Goal: Task Accomplishment & Management: Manage account settings

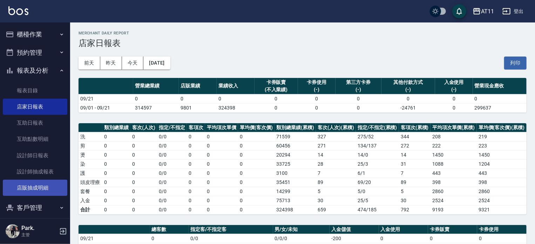
scroll to position [61, 0]
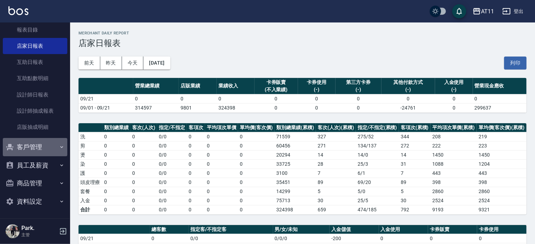
click at [47, 145] on button "客戶管理" at bounding box center [35, 147] width 65 height 18
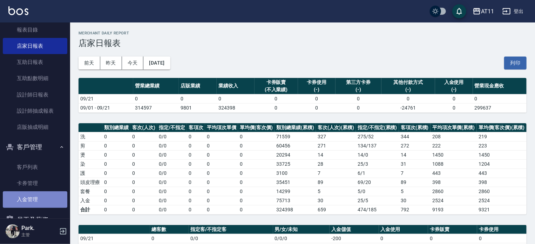
click at [38, 194] on link "入金管理" at bounding box center [35, 199] width 65 height 16
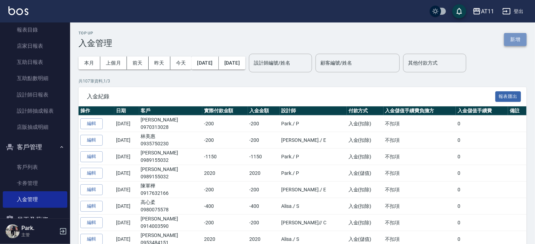
click at [513, 40] on button "新增" at bounding box center [515, 39] width 22 height 13
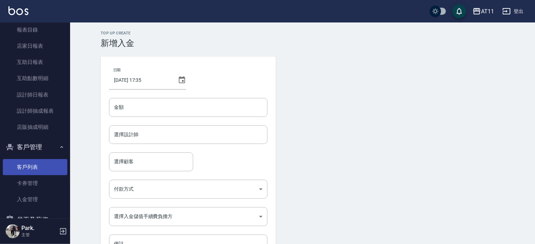
click at [34, 168] on link "客戶列表" at bounding box center [35, 167] width 65 height 16
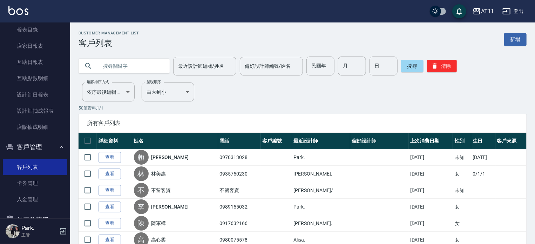
click at [130, 65] on input "text" at bounding box center [131, 65] width 66 height 19
type input "0932320818"
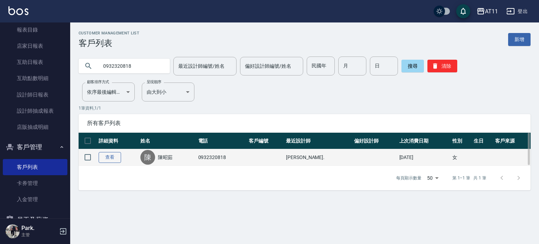
click at [111, 156] on link "查看" at bounding box center [110, 157] width 22 height 11
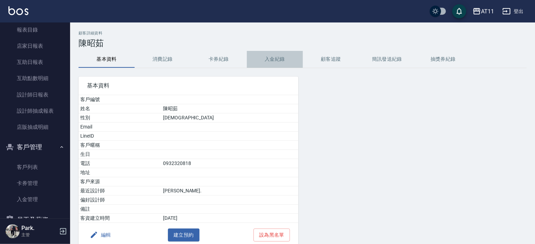
click at [274, 57] on button "入金紀錄" at bounding box center [275, 59] width 56 height 17
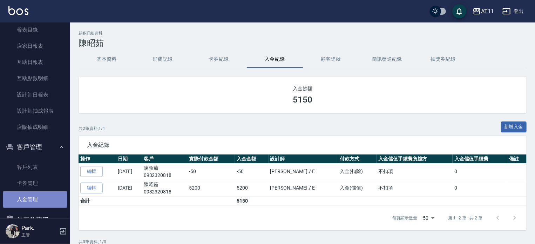
click at [38, 195] on link "入金管理" at bounding box center [35, 199] width 65 height 16
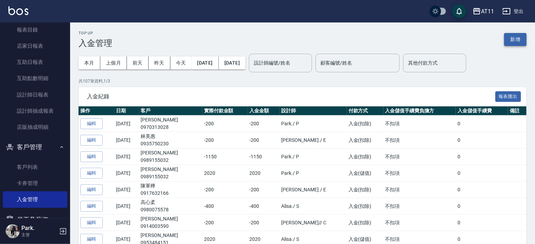
click at [514, 40] on button "新增" at bounding box center [515, 39] width 22 height 13
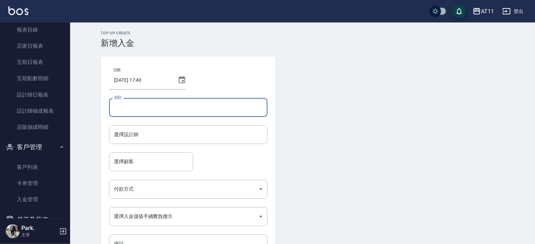
click at [123, 109] on input "金額" at bounding box center [188, 107] width 159 height 19
type input "-4099"
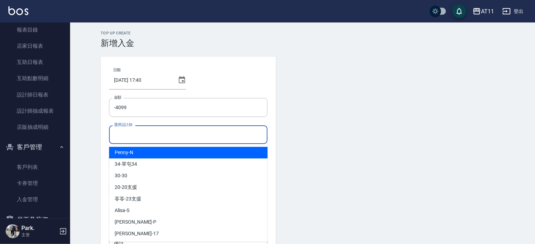
click at [143, 140] on input "選擇設計師" at bounding box center [188, 134] width 152 height 12
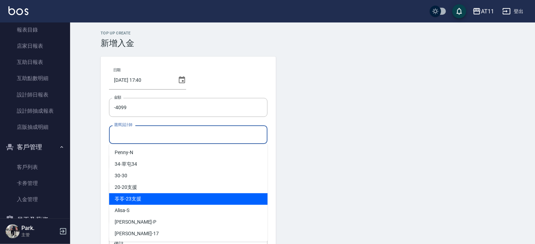
scroll to position [70, 0]
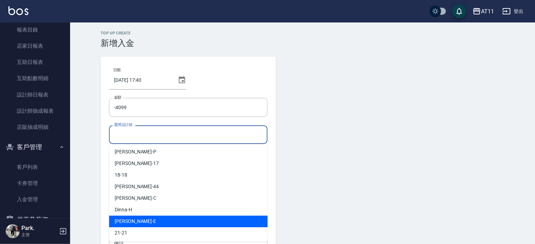
click at [148, 215] on div "[PERSON_NAME]" at bounding box center [188, 221] width 159 height 12
type input "EVA-E"
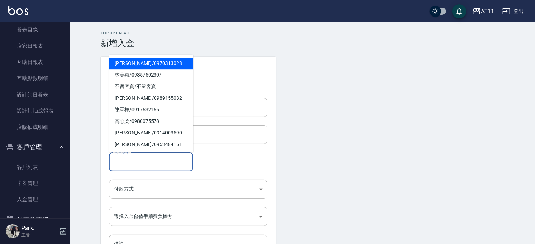
click at [143, 156] on input "選擇顧客" at bounding box center [151, 161] width 78 height 12
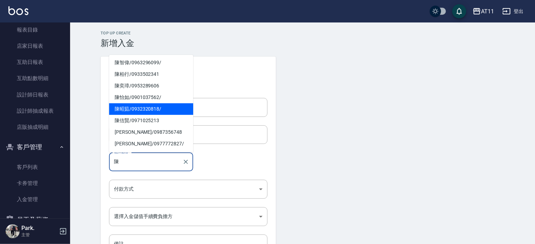
click at [140, 107] on span "[PERSON_NAME]/ 0932320818 /" at bounding box center [151, 109] width 84 height 12
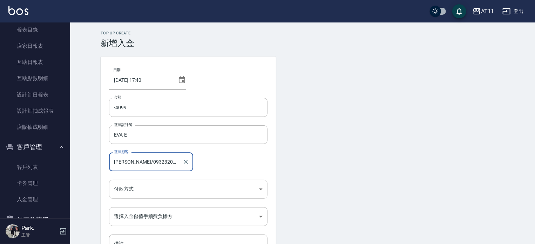
type input "[PERSON_NAME]/0932320818/"
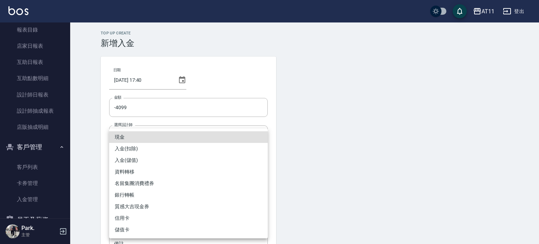
click at [138, 185] on body "AT11 登出 櫃檯作業 打帳單 帳單列表 現金收支登錄 材料自購登錄 每日結帳 排班表 現場電腦打卡 掃碼打卡 預約管理 預約管理 單日預約紀錄 單週預約紀…" at bounding box center [269, 145] width 539 height 291
click at [141, 147] on li "入金(扣除)" at bounding box center [188, 149] width 159 height 12
type input "入金(扣除)"
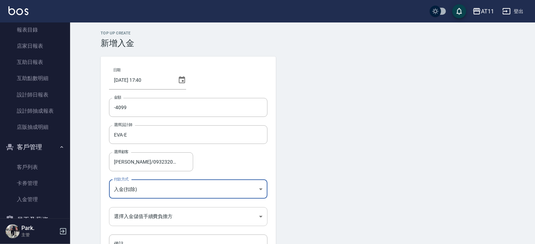
click at [148, 219] on body "AT11 登出 櫃檯作業 打帳單 帳單列表 現金收支登錄 材料自購登錄 每日結帳 排班表 現場電腦打卡 掃碼打卡 預約管理 預約管理 單日預約紀錄 單週預約紀…" at bounding box center [267, 145] width 535 height 291
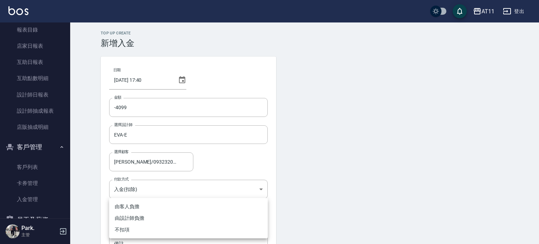
click at [143, 227] on li "不扣項" at bounding box center [188, 230] width 159 height 12
type input "WITHOUTHANDLINGFEE"
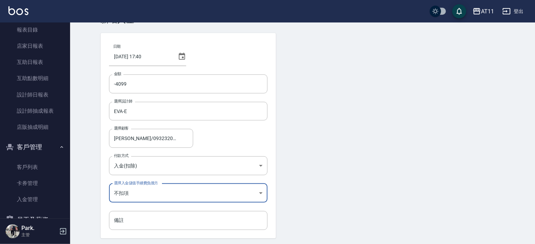
scroll to position [47, 0]
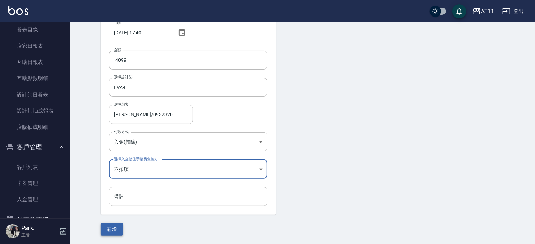
click at [119, 226] on button "新增" at bounding box center [112, 229] width 22 height 13
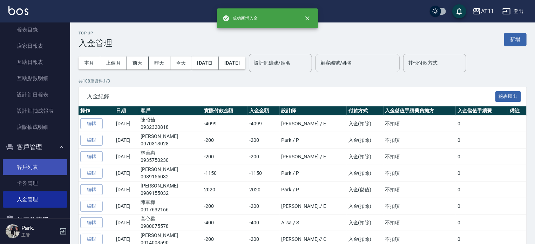
click at [41, 167] on link "客戶列表" at bounding box center [35, 167] width 65 height 16
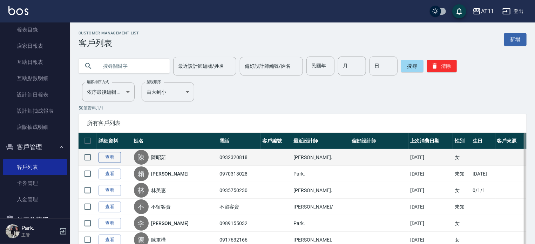
click at [113, 160] on link "查看" at bounding box center [110, 157] width 22 height 11
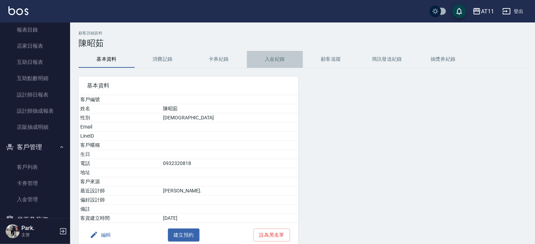
click at [283, 60] on button "入金紀錄" at bounding box center [275, 59] width 56 height 17
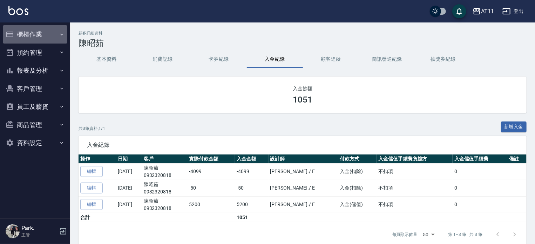
click at [32, 34] on button "櫃檯作業" at bounding box center [35, 34] width 65 height 18
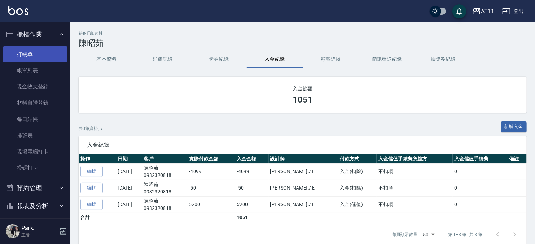
click at [35, 56] on link "打帳單" at bounding box center [35, 54] width 65 height 16
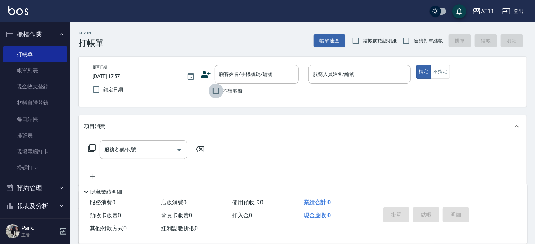
click at [216, 92] on input "不留客資" at bounding box center [216, 90] width 15 height 15
checkbox input "true"
click at [409, 40] on input "連續打單結帳" at bounding box center [406, 40] width 15 height 15
checkbox input "true"
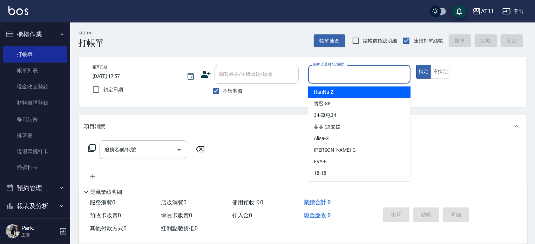
click at [361, 69] on input "服務人員姓名/編號" at bounding box center [360, 74] width 96 height 12
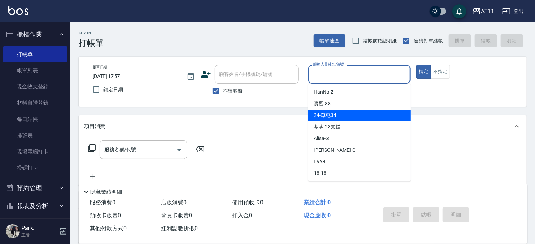
type input "ㄣ"
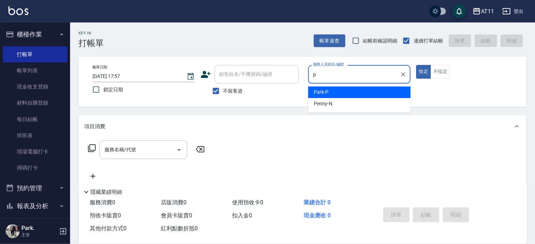
type input "Park-P"
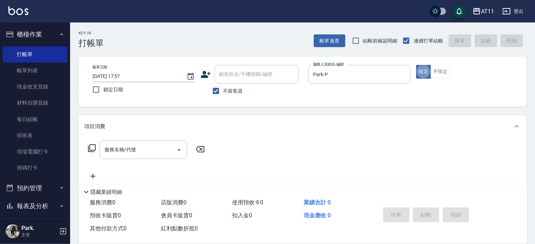
type button "true"
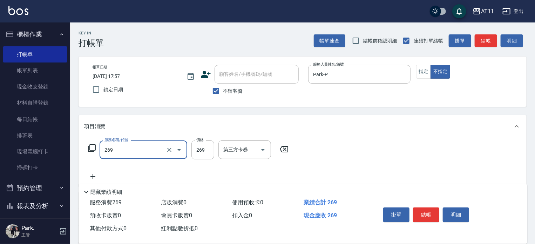
type input "一般洗剪(269)"
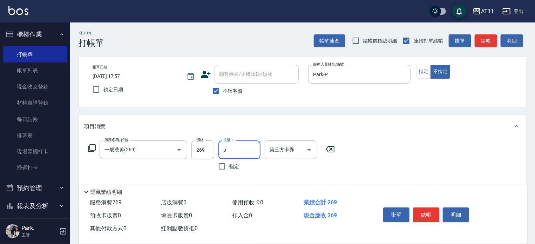
type input "Park-P"
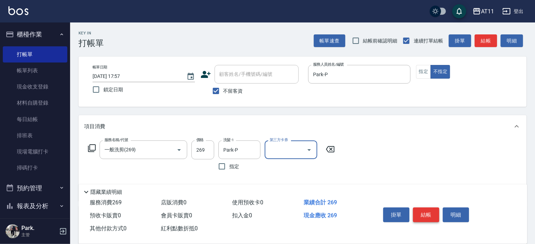
click at [425, 208] on button "結帳" at bounding box center [426, 214] width 26 height 15
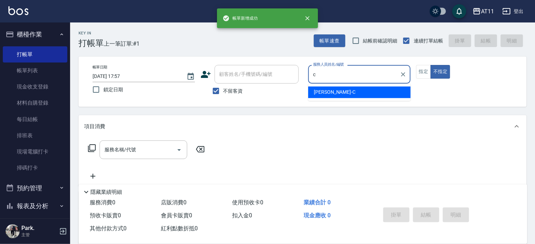
type input "Connie-C"
type button "false"
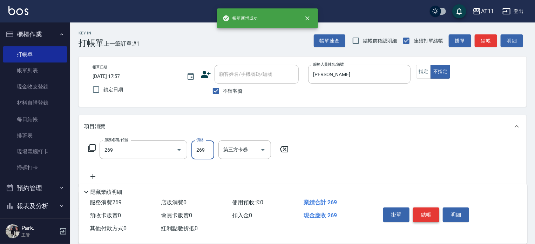
type input "一般洗剪(269)"
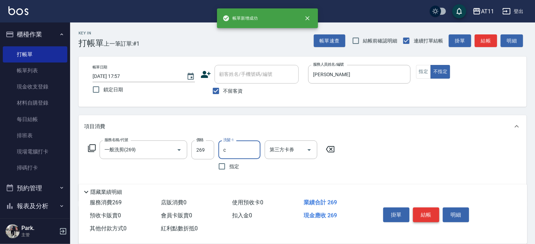
type input "Connie-C"
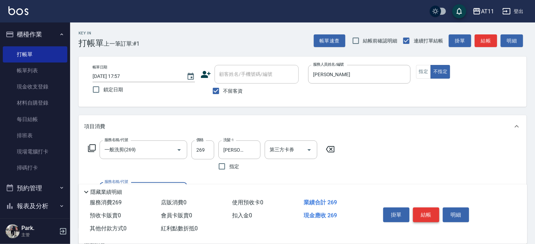
click at [425, 208] on button "結帳" at bounding box center [426, 214] width 26 height 15
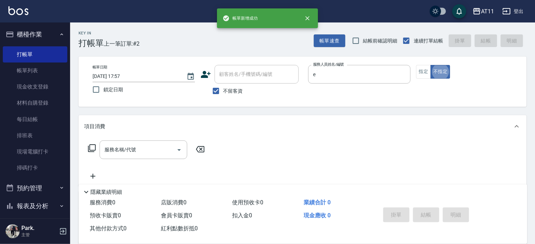
type input "EVA-E"
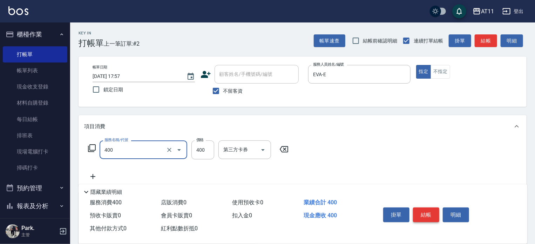
type input "洗剪(400)"
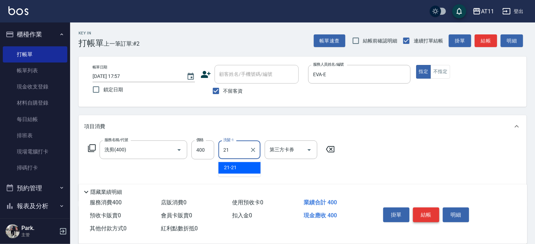
type input "21-21"
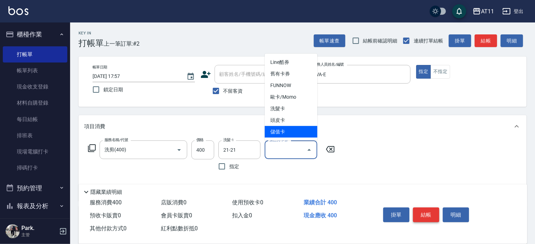
type input "儲值卡"
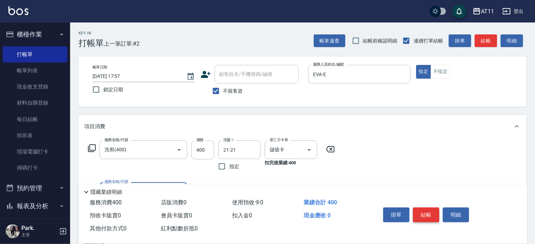
click at [425, 208] on button "結帳" at bounding box center [426, 214] width 26 height 15
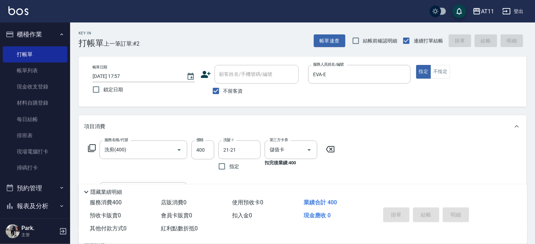
type input "2025/09/21 17:58"
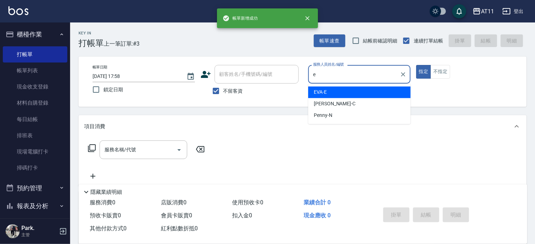
type input "EVA-E"
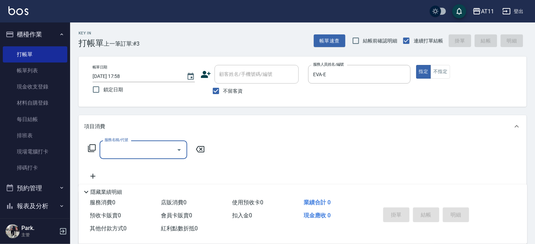
type input "8"
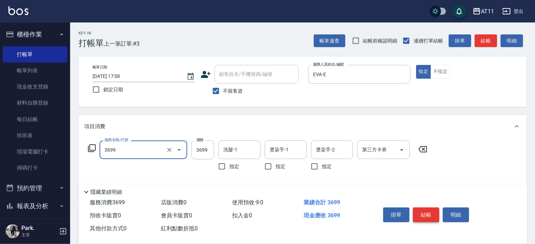
type input "OVC3699(3699)"
type input "3299"
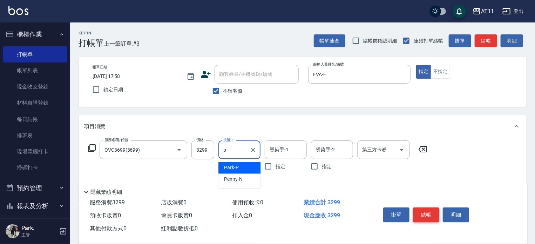
type input "Park-P"
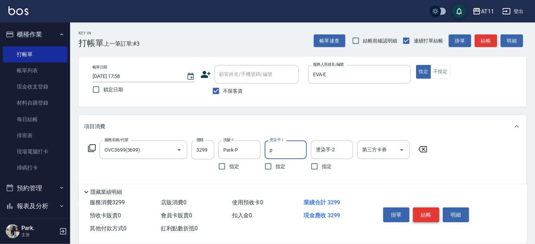
type input "Park-P"
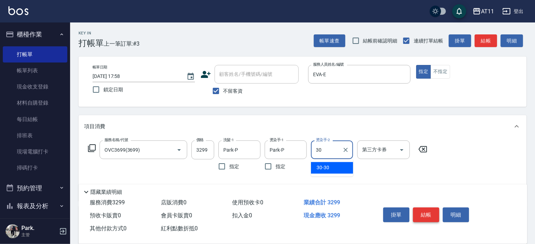
type input "30-30"
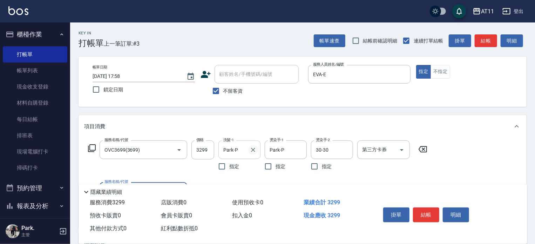
click at [254, 154] on button "Clear" at bounding box center [253, 150] width 10 height 10
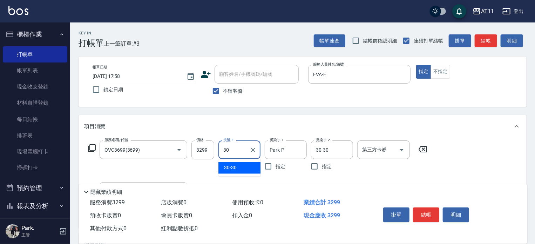
type input "30-30"
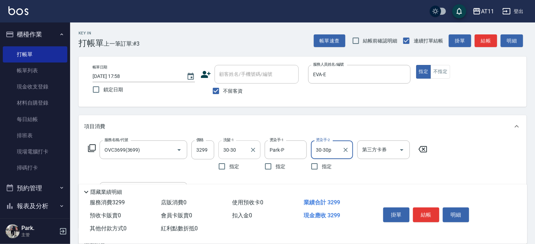
type input "30-30"
click at [343, 150] on icon "Clear" at bounding box center [345, 149] width 7 height 7
type input "Park-P"
click at [400, 150] on icon "Open" at bounding box center [402, 150] width 8 height 8
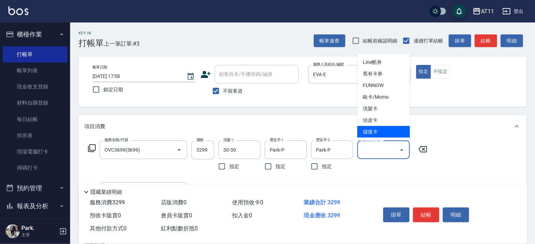
click at [391, 133] on span "儲值卡" at bounding box center [383, 132] width 53 height 12
type input "儲值卡"
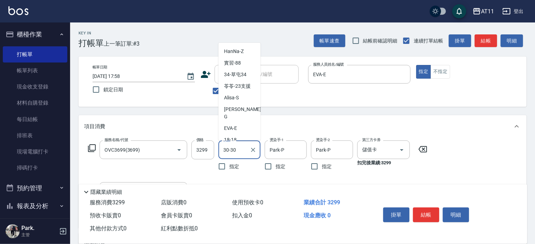
click at [241, 152] on input "30-30" at bounding box center [234, 149] width 25 height 12
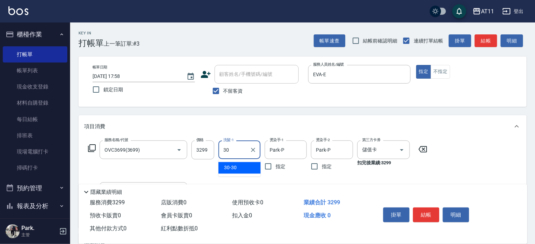
type input "3"
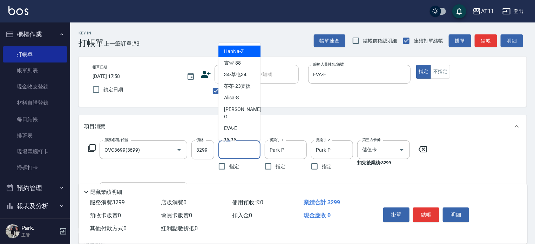
type input "p"
type input "Park-P"
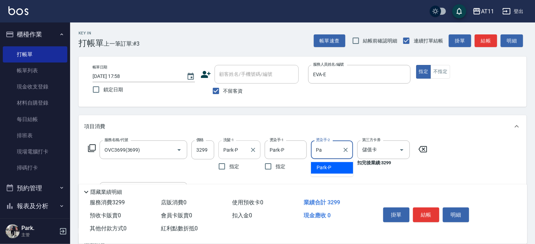
type input "P"
type input "30-30"
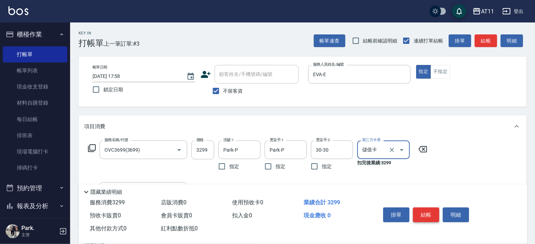
click at [424, 208] on button "結帳" at bounding box center [426, 214] width 26 height 15
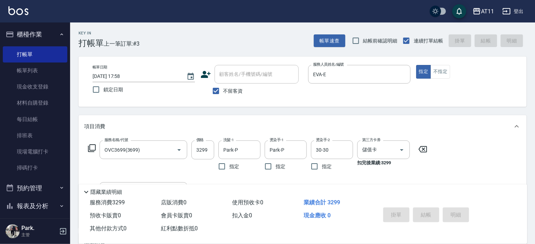
type input "2025/09/21 17:59"
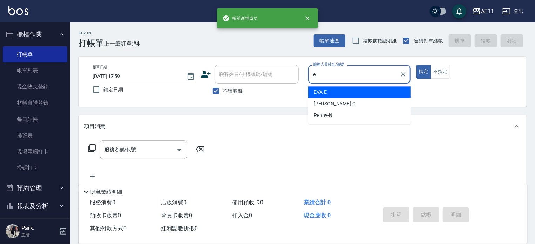
type input "EVA-E"
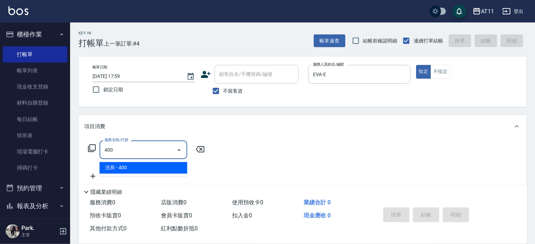
type input "洗剪(400)"
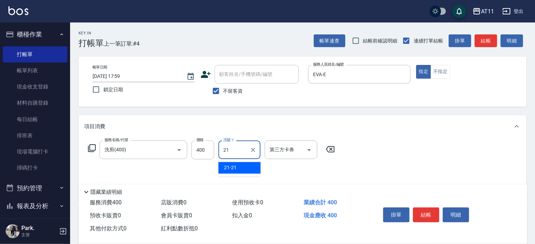
type input "21-21"
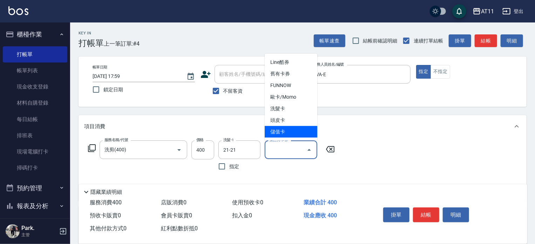
type input "儲值卡"
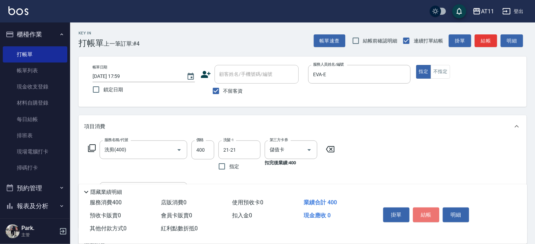
click at [425, 208] on button "結帳" at bounding box center [426, 214] width 26 height 15
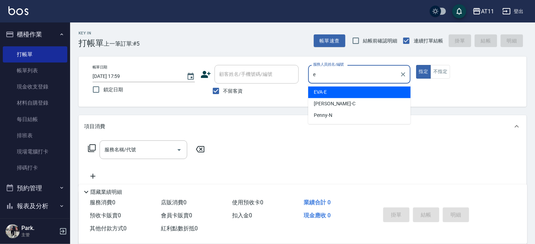
type input "EVA-E"
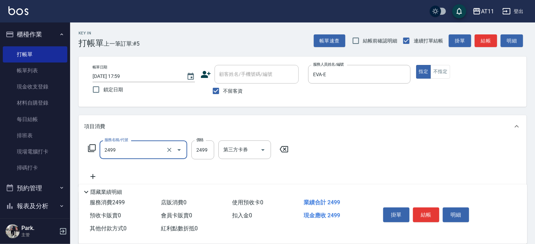
type input "染髮套餐(2499)"
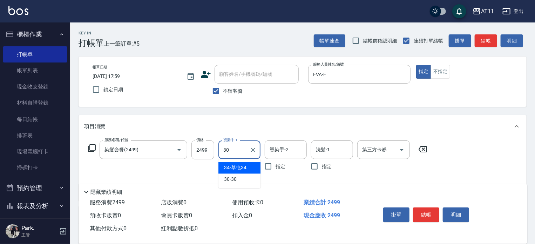
type input "30-30"
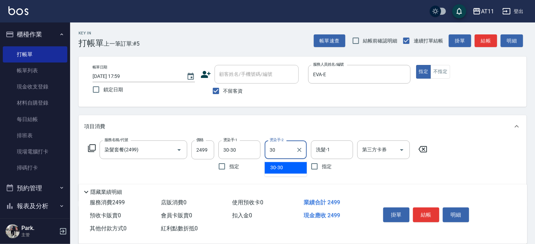
type input "30-30"
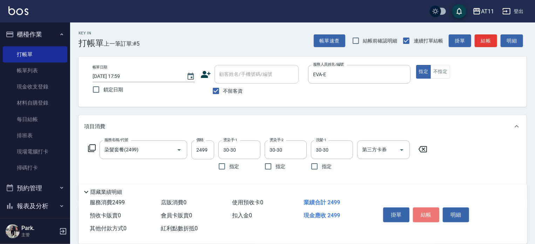
click at [425, 208] on button "結帳" at bounding box center [426, 214] width 26 height 15
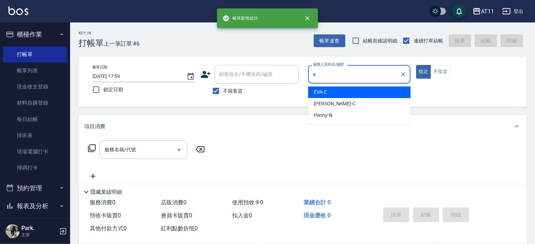
type input "EVA-E"
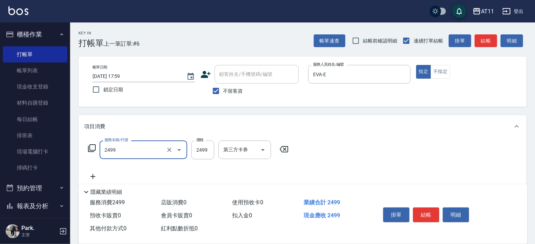
type input "染髮套餐(2499)"
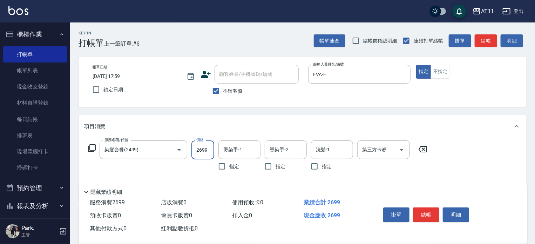
type input "2699"
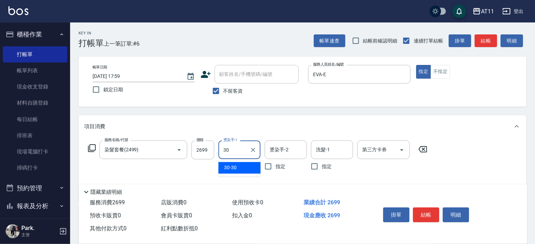
type input "30-30"
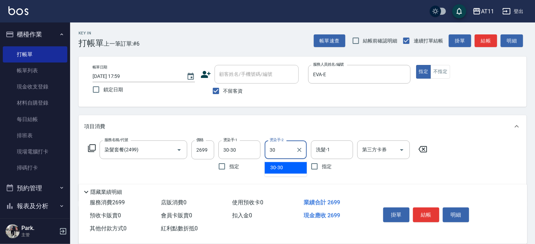
type input "30-30"
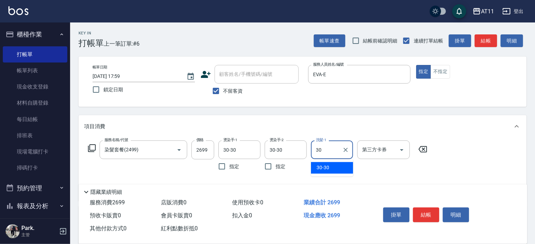
type input "30-30"
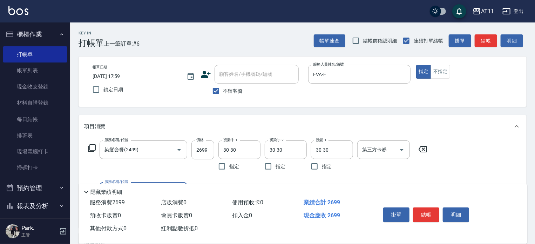
click at [425, 208] on button "結帳" at bounding box center [426, 214] width 26 height 15
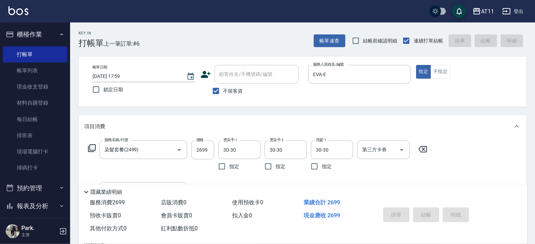
type input "2025/09/21 18:00"
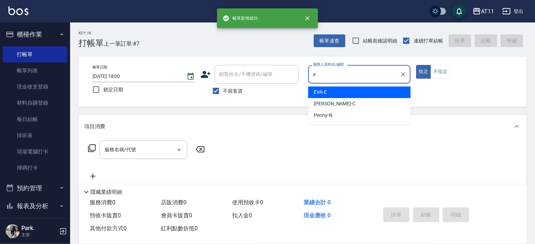
type input "EVA-E"
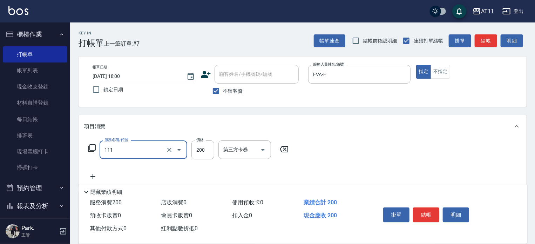
type input "精油洗髮(111)"
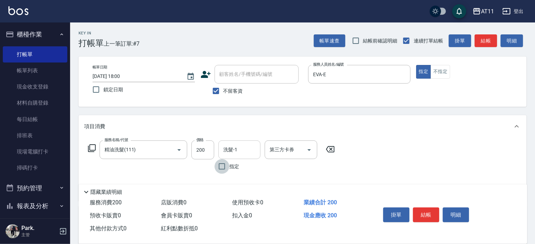
click at [250, 149] on input "洗髮-1" at bounding box center [240, 149] width 36 height 12
type input "21-21"
click at [427, 212] on button "結帳" at bounding box center [426, 214] width 26 height 15
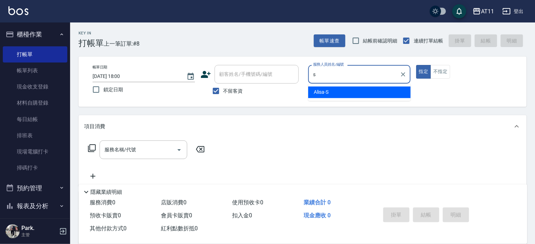
type input "Alisa-S"
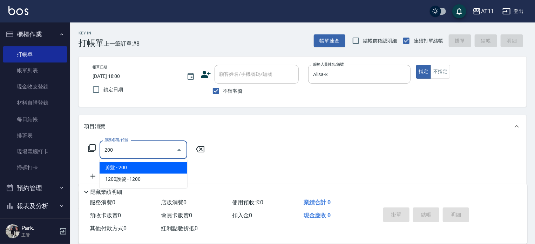
type input "剪髮(200)"
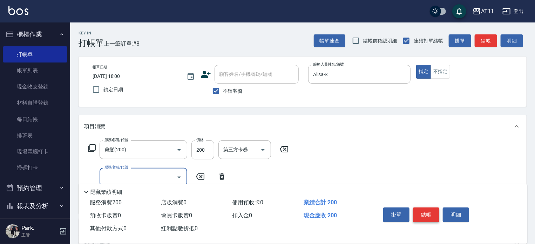
click at [427, 212] on button "結帳" at bounding box center [426, 214] width 26 height 15
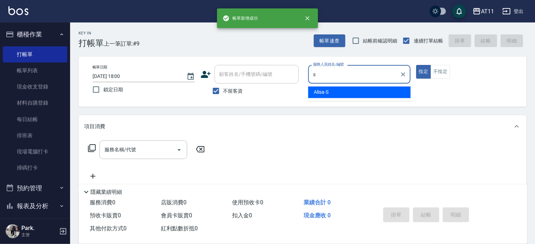
type input "Alisa-S"
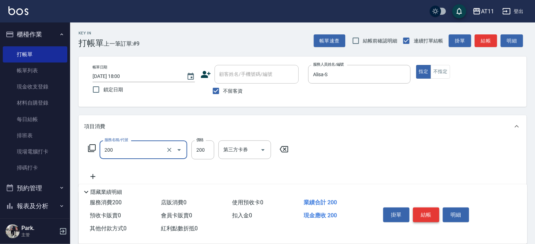
type input "剪髮(200)"
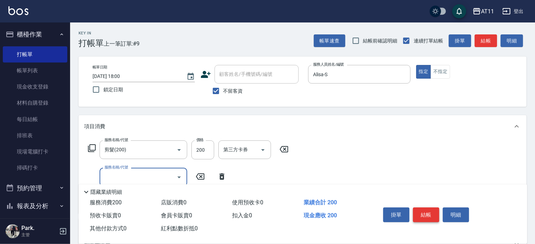
click at [427, 212] on button "結帳" at bounding box center [426, 214] width 26 height 15
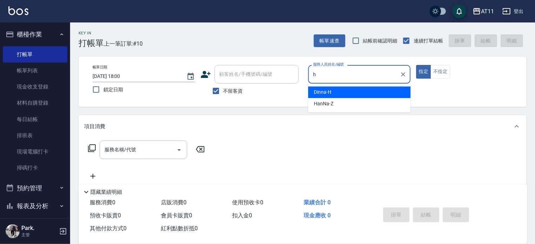
type input "Dinna-H"
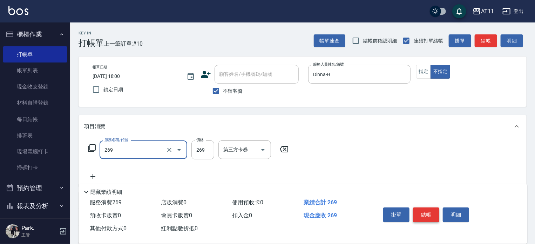
type input "一般洗剪(269)"
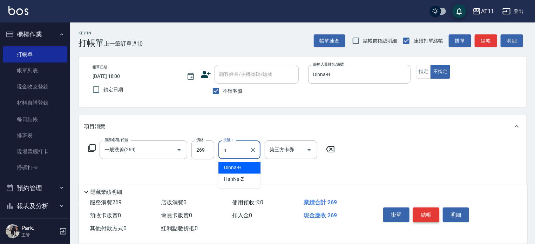
type input "Dinna-H"
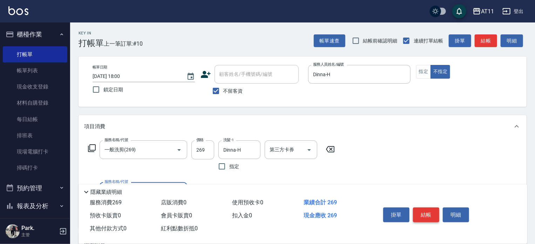
click at [427, 212] on button "結帳" at bounding box center [426, 214] width 26 height 15
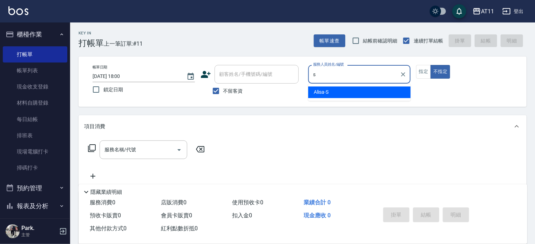
type input "Alisa-S"
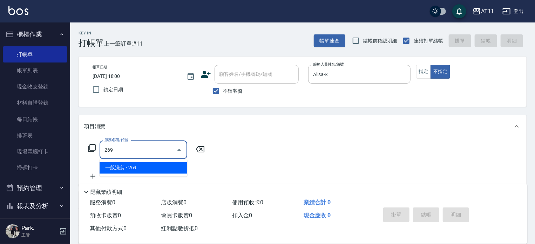
type input "一般洗剪(269)"
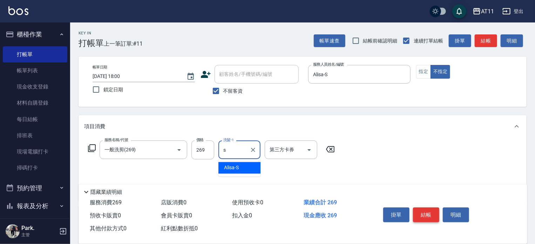
type input "Alisa-S"
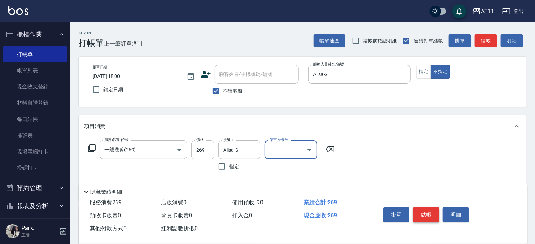
click at [427, 212] on button "結帳" at bounding box center [426, 214] width 26 height 15
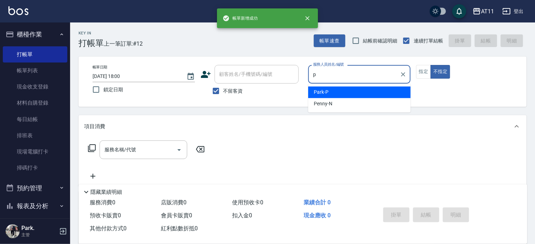
type input "Park-P"
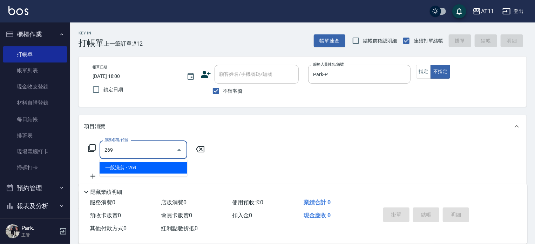
type input "一般洗剪(269)"
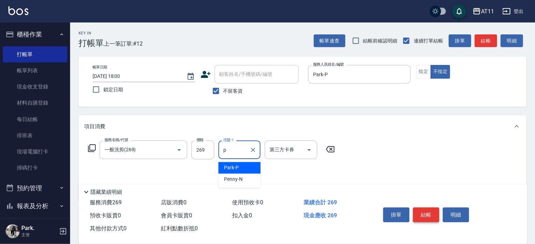
type input "Park-P"
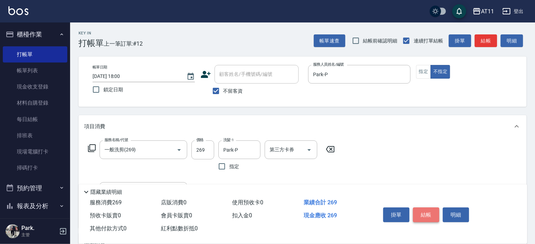
click at [427, 212] on button "結帳" at bounding box center [426, 214] width 26 height 15
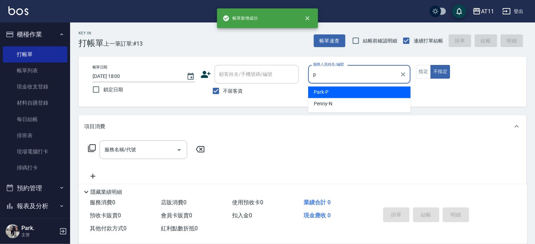
type input "Park-P"
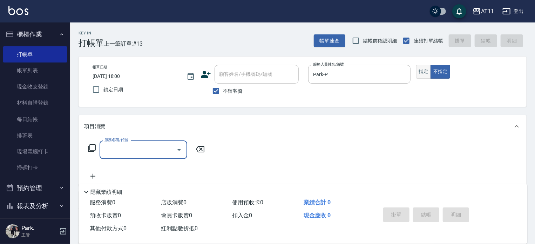
click at [427, 67] on button "指定" at bounding box center [423, 72] width 15 height 14
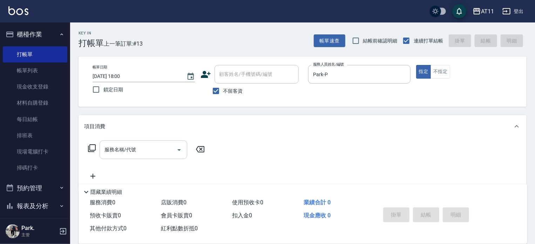
click at [150, 150] on input "服務名稱/代號" at bounding box center [138, 149] width 71 height 12
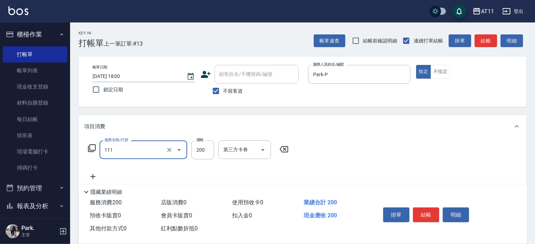
type input "精油洗髮(111)"
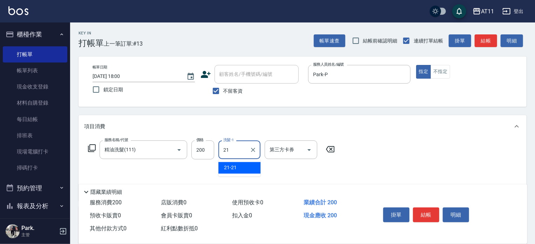
type input "21-21"
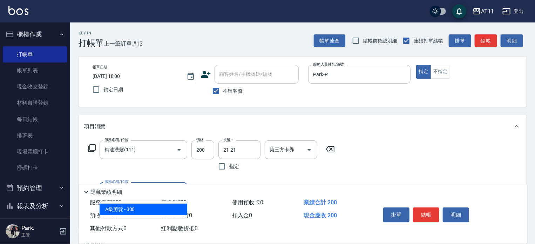
type input "A級剪髮(300)"
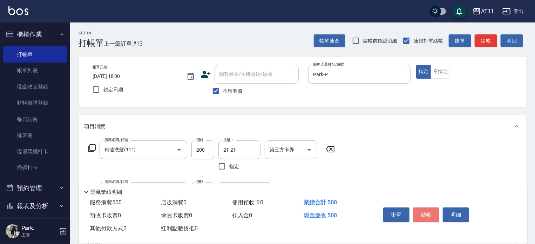
click at [426, 215] on button "結帳" at bounding box center [426, 214] width 26 height 15
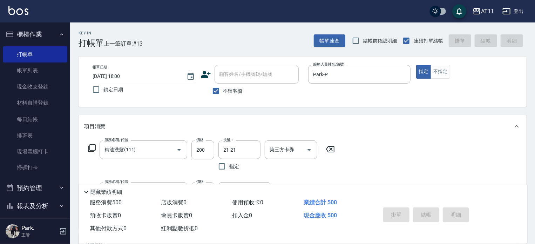
type input "2025/09/21 18:01"
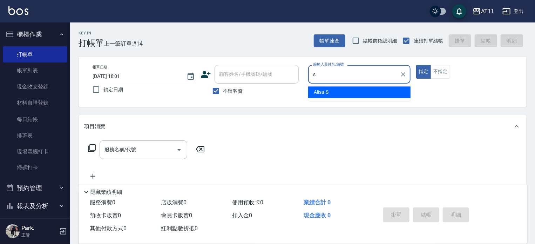
type input "Alisa-S"
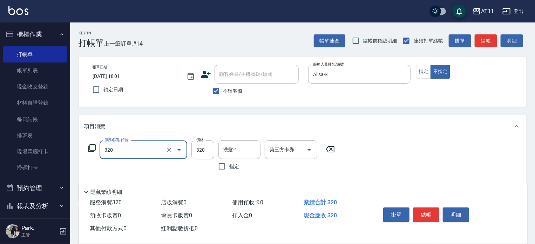
type input "洗剪(320)"
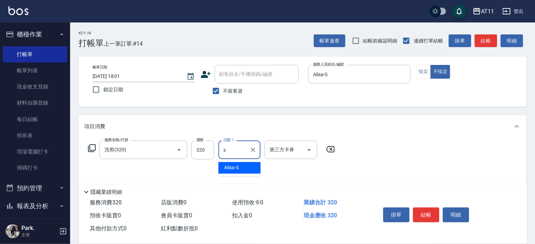
type input "Alisa-S"
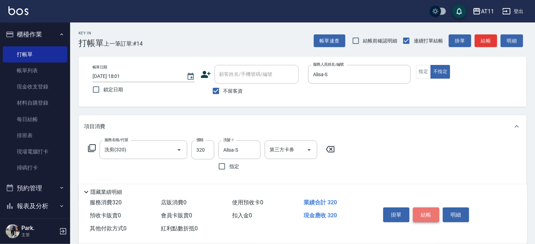
click at [425, 213] on button "結帳" at bounding box center [426, 214] width 26 height 15
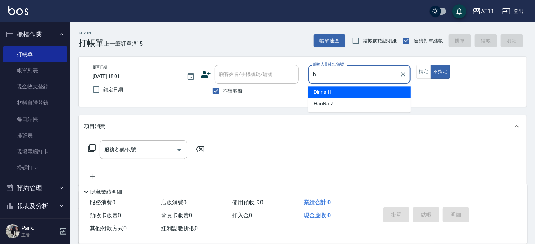
type input "Dinna-H"
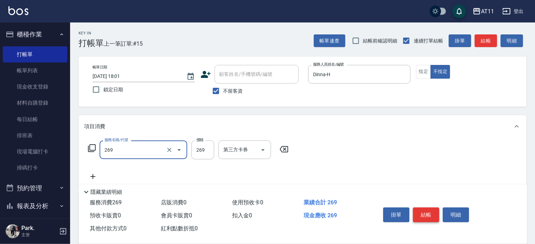
type input "一般洗剪(269)"
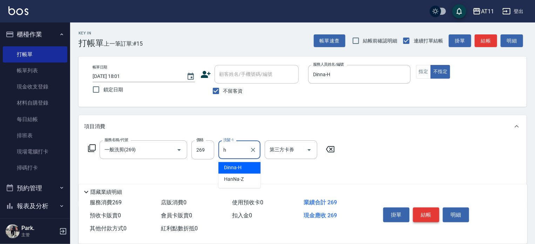
type input "Dinna-H"
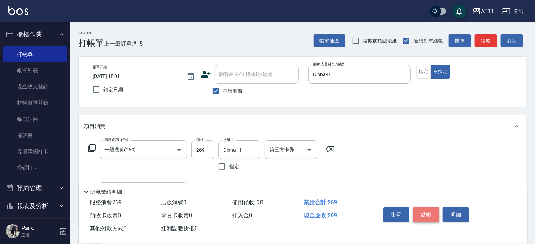
click at [425, 213] on button "結帳" at bounding box center [426, 214] width 26 height 15
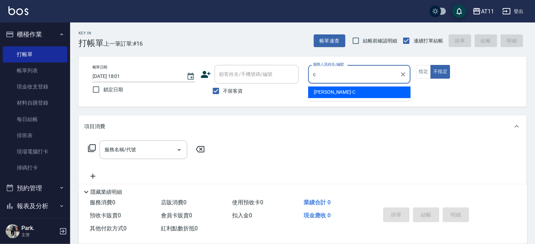
type input "Connie-C"
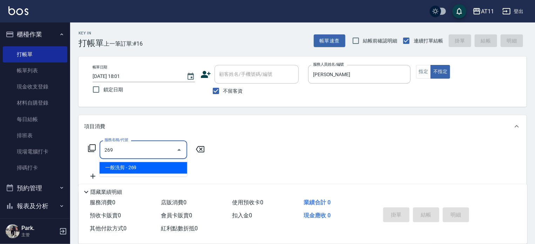
type input "一般洗剪(269)"
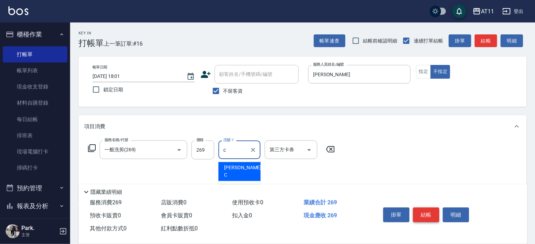
type input "Connie-C"
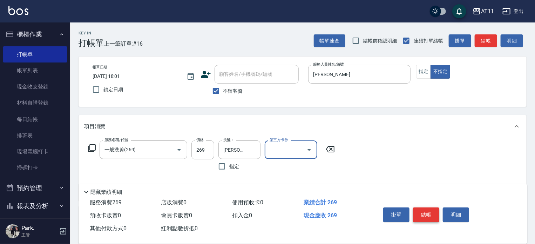
click at [425, 213] on button "結帳" at bounding box center [426, 214] width 26 height 15
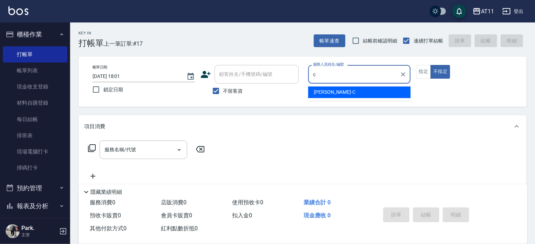
type input "Connie-C"
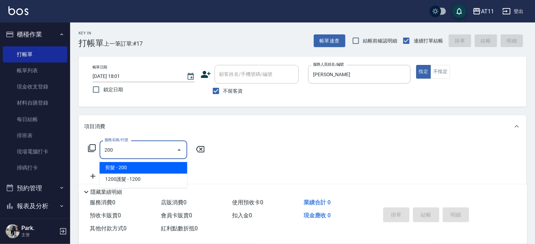
type input "剪髮(200)"
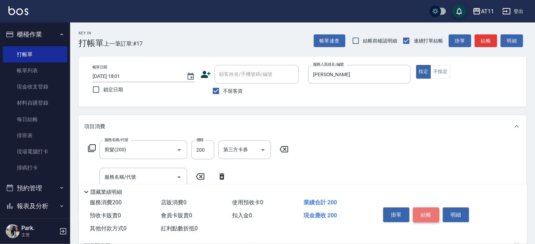
click at [425, 213] on button "結帳" at bounding box center [426, 214] width 26 height 15
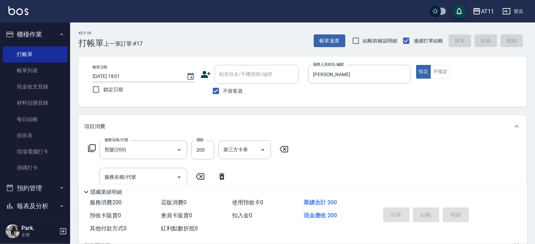
type input "2025/09/21 18:02"
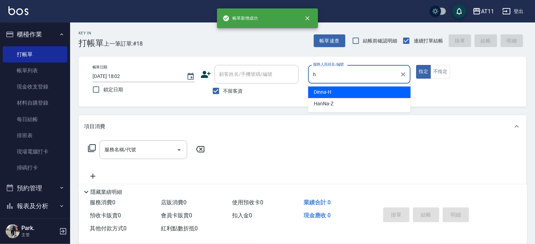
type input "Dinna-H"
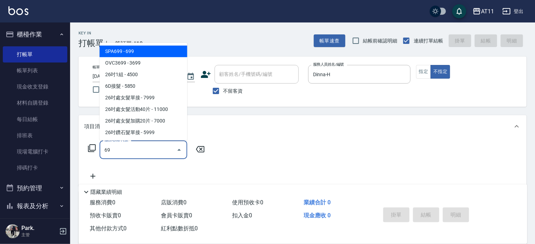
type input "6"
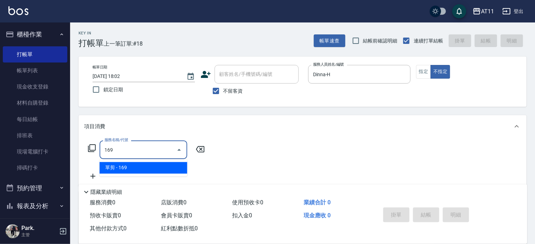
type input "單剪(169)"
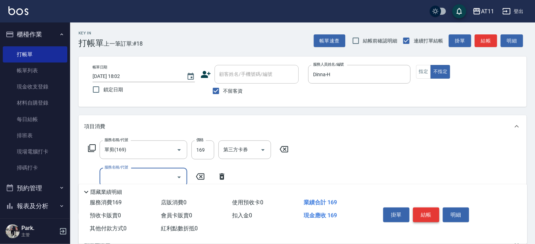
click at [425, 213] on button "結帳" at bounding box center [426, 214] width 26 height 15
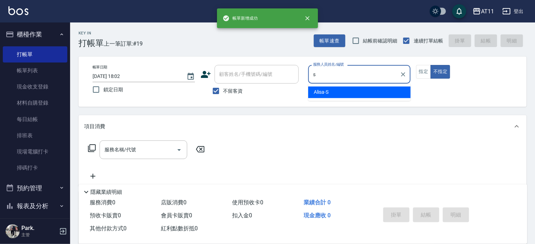
type input "Alisa-S"
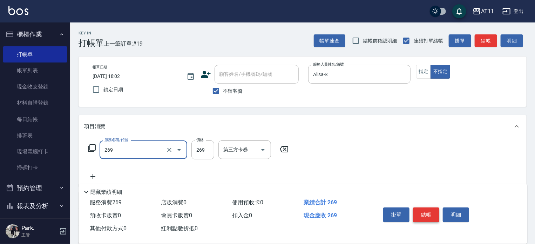
type input "一般洗剪(269)"
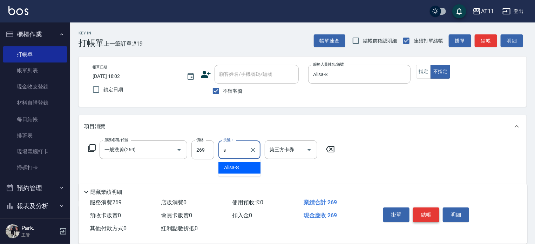
type input "Alisa-S"
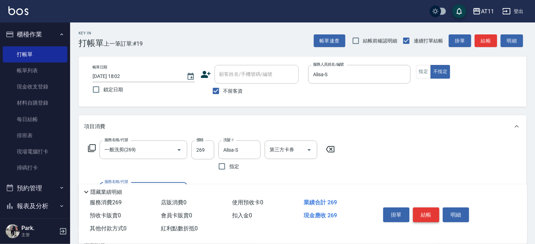
click at [425, 213] on button "結帳" at bounding box center [426, 214] width 26 height 15
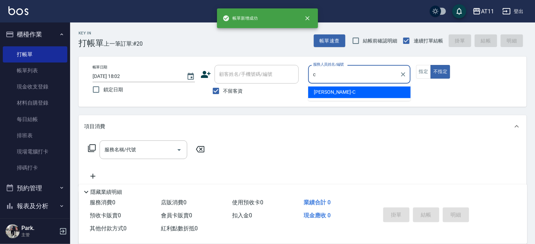
type input "Connie-C"
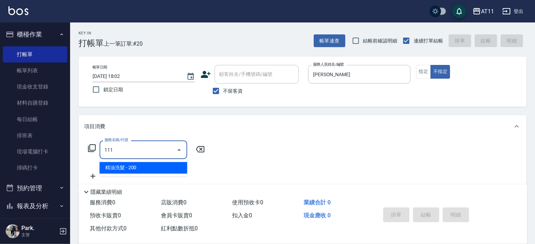
type input "精油洗髮(111)"
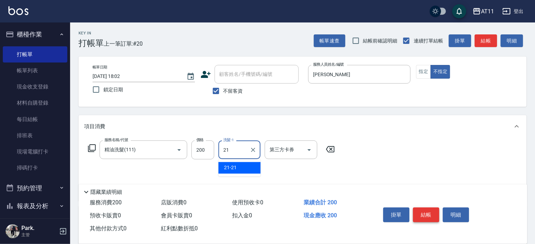
type input "21-21"
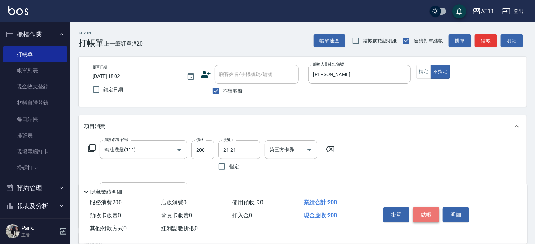
click at [425, 213] on button "結帳" at bounding box center [426, 214] width 26 height 15
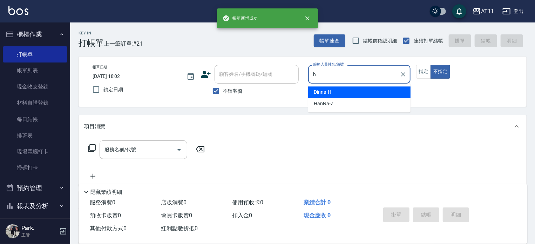
type input "Dinna-H"
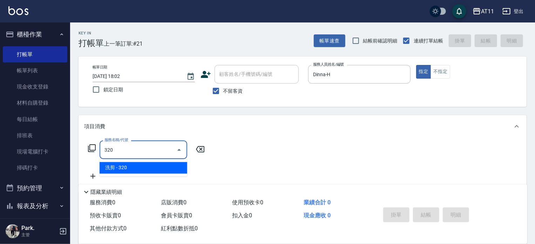
type input "洗剪(320)"
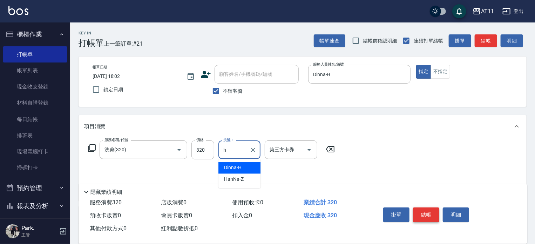
type input "Dinna-H"
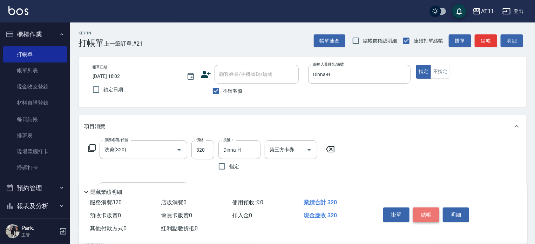
click at [425, 213] on button "結帳" at bounding box center [426, 214] width 26 height 15
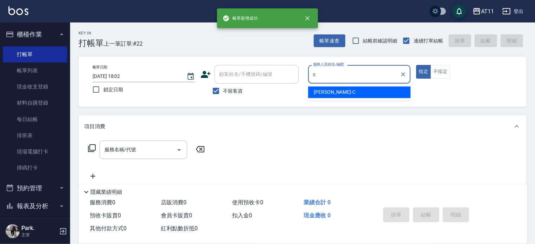
type input "Connie-C"
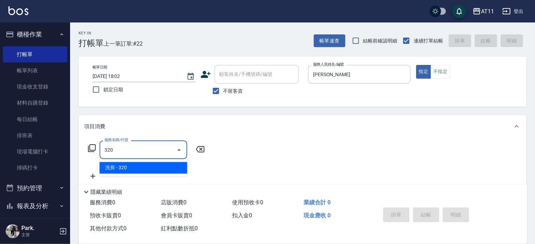
type input "洗剪(320)"
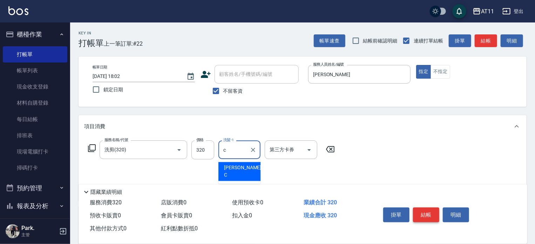
type input "Connie-C"
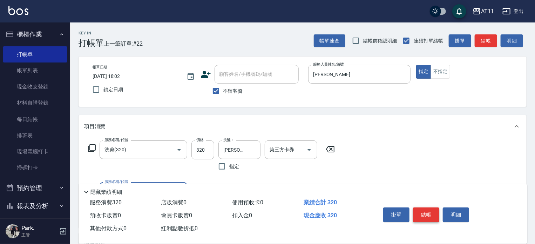
click at [425, 213] on button "結帳" at bounding box center [426, 214] width 26 height 15
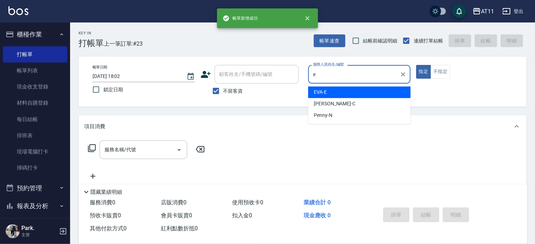
type input "EVA-E"
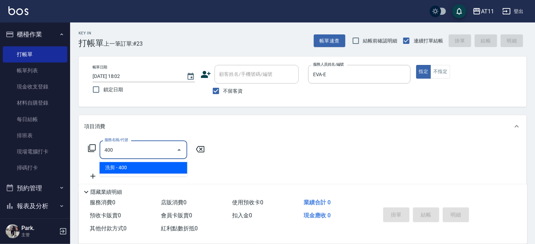
type input "洗剪(400)"
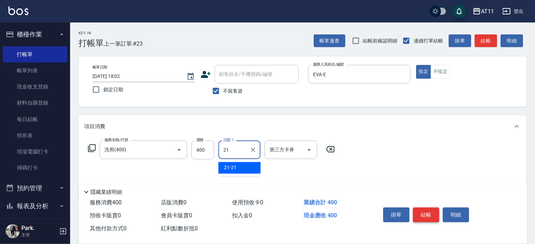
type input "21-21"
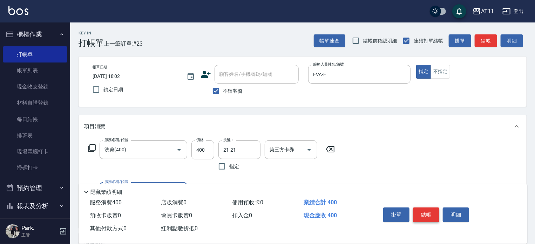
click at [425, 213] on button "結帳" at bounding box center [426, 214] width 26 height 15
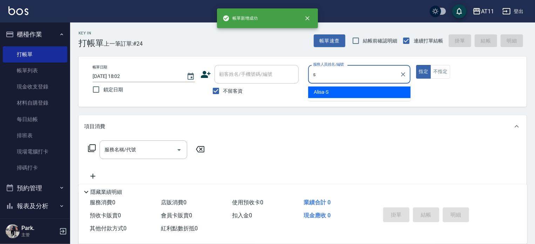
type input "Alisa-S"
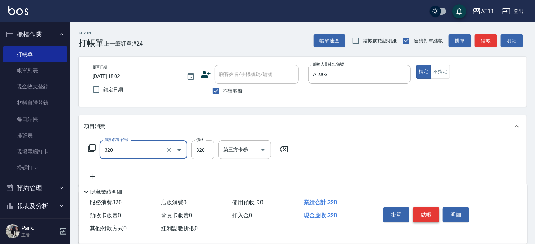
type input "洗剪(320)"
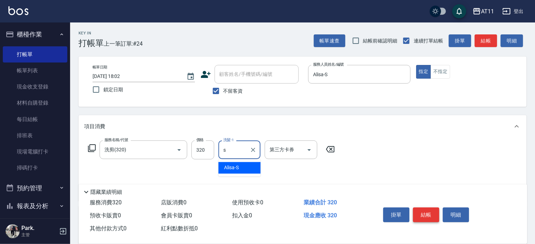
type input "Alisa-S"
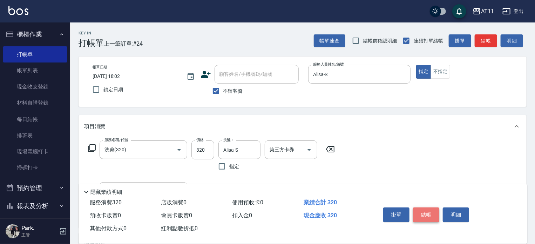
click at [425, 213] on button "結帳" at bounding box center [426, 214] width 26 height 15
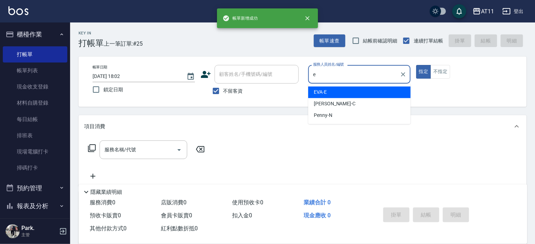
type input "EVA-E"
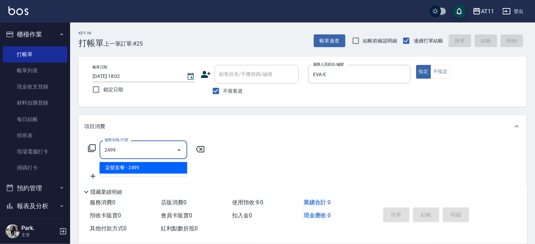
type input "染髮套餐(2499)"
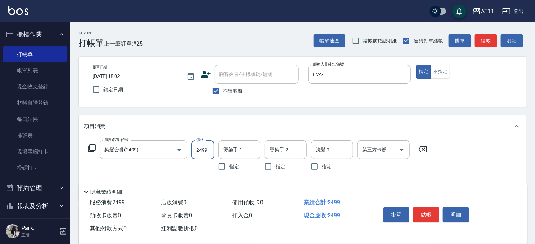
click at [201, 147] on input "2499" at bounding box center [203, 149] width 23 height 19
type input "2500"
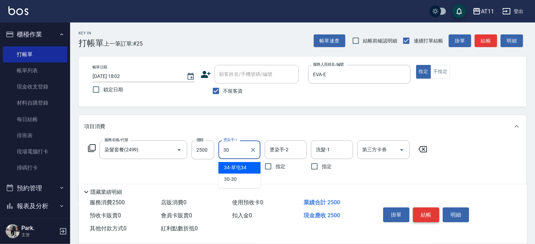
type input "30-30"
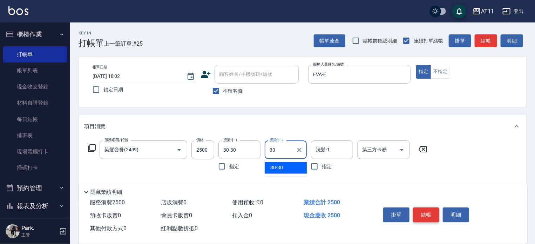
type input "30-30"
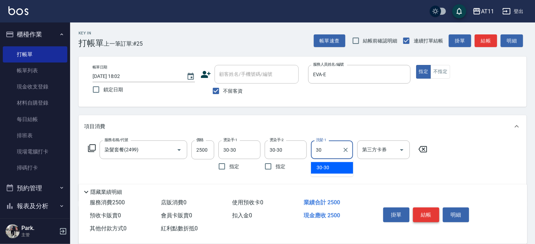
type input "30-30"
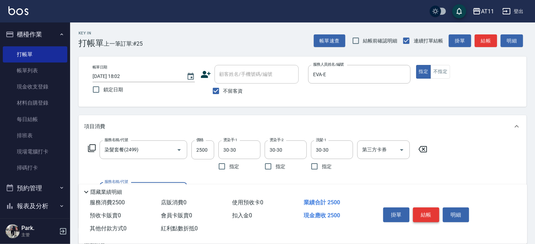
click at [421, 211] on button "結帳" at bounding box center [426, 214] width 26 height 15
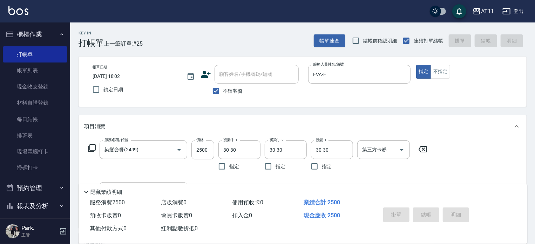
type input "2025/09/21 18:03"
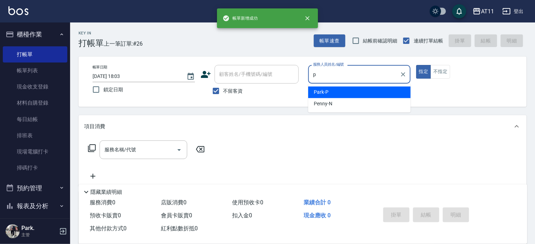
type input "Park-P"
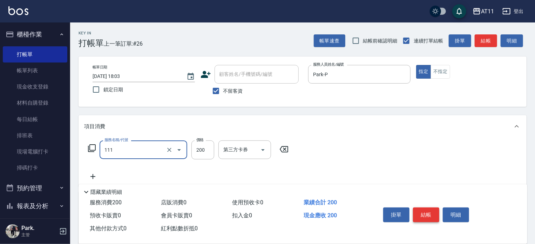
type input "精油洗髮(111)"
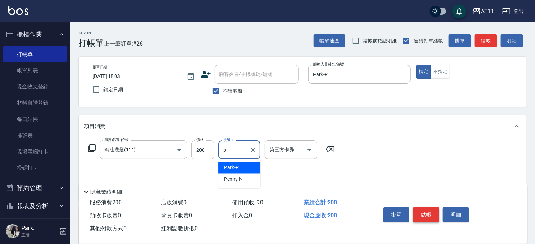
type input "Park-P"
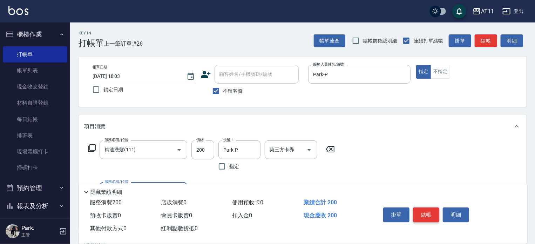
click at [421, 211] on button "結帳" at bounding box center [426, 214] width 26 height 15
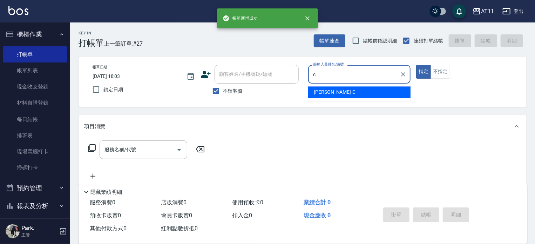
type input "Connie-C"
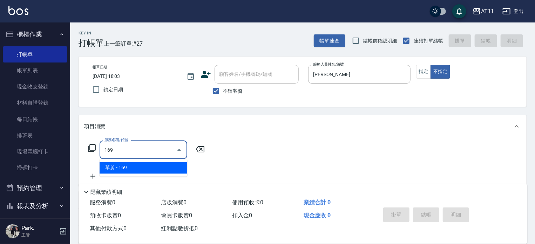
type input "單剪(169)"
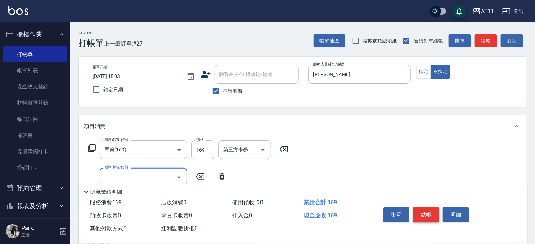
click at [421, 211] on button "結帳" at bounding box center [426, 214] width 26 height 15
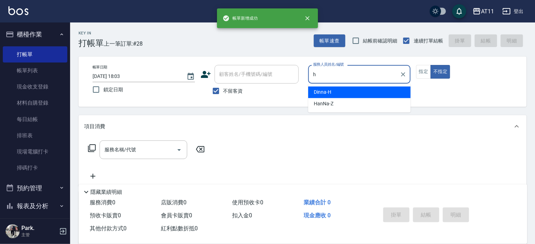
type input "Dinna-H"
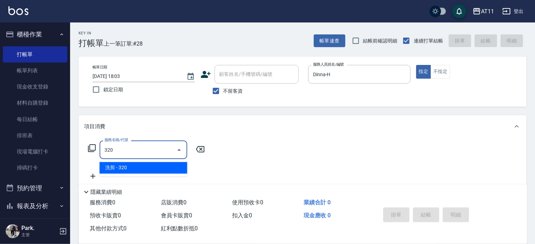
type input "洗剪(320)"
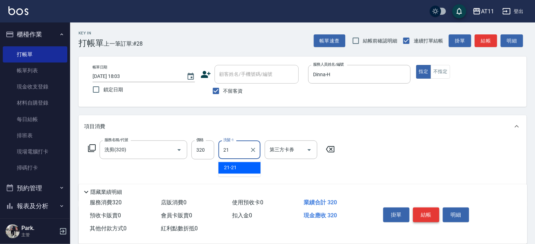
type input "21-21"
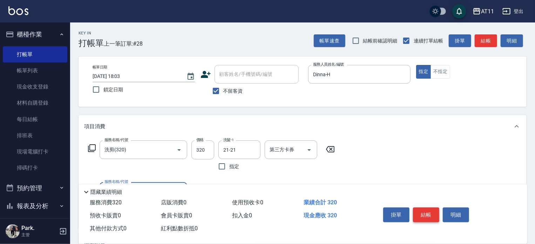
click at [421, 211] on button "結帳" at bounding box center [426, 214] width 26 height 15
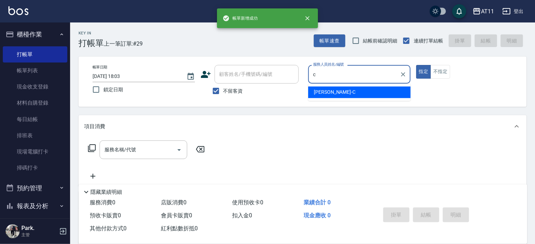
type input "Connie-C"
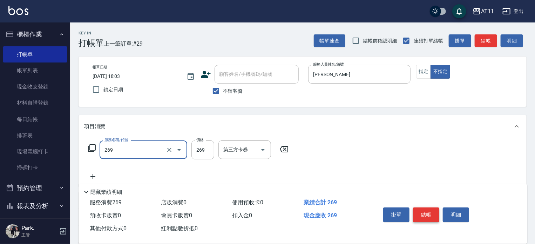
type input "一般洗剪(269)"
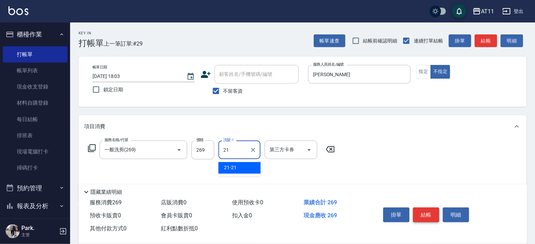
type input "21-21"
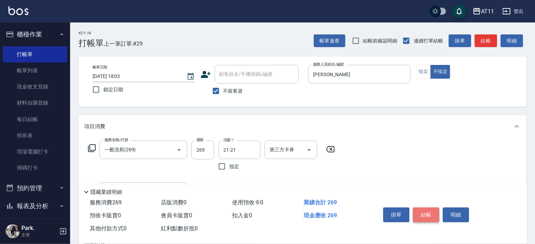
click at [421, 211] on button "結帳" at bounding box center [426, 214] width 26 height 15
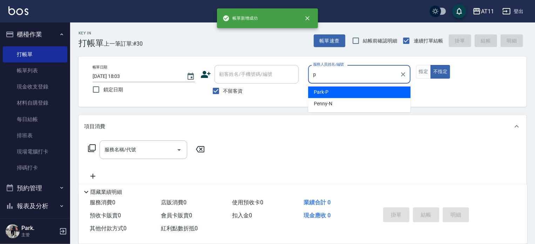
type input "Park-P"
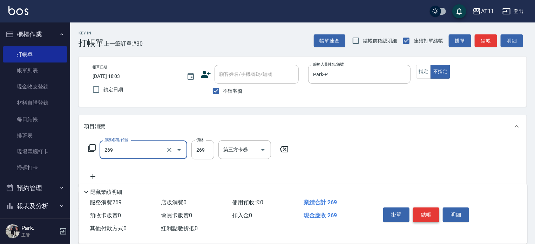
type input "一般洗剪(269)"
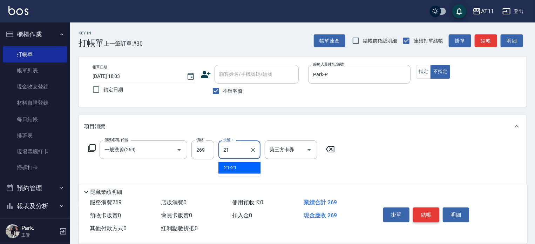
type input "21-21"
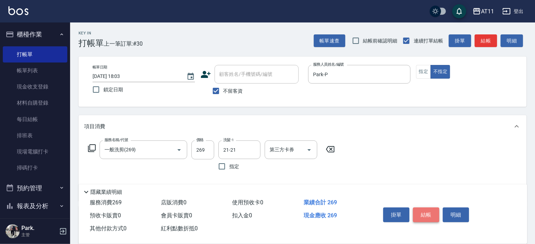
click at [421, 211] on button "結帳" at bounding box center [426, 214] width 26 height 15
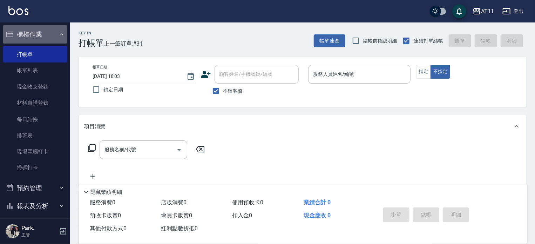
click at [36, 38] on button "櫃檯作業" at bounding box center [35, 34] width 65 height 18
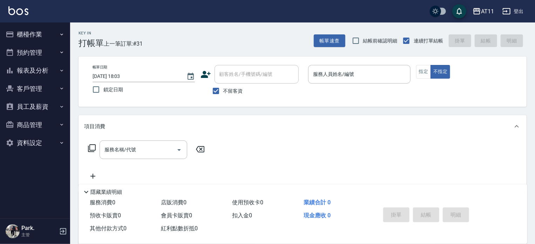
click at [47, 72] on button "報表及分析" at bounding box center [35, 70] width 65 height 18
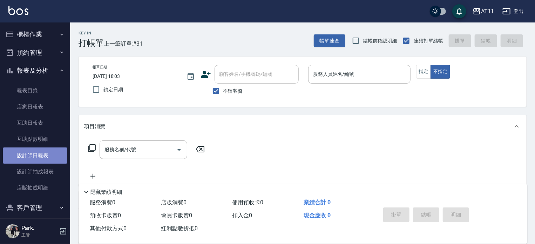
click at [48, 155] on link "設計師日報表" at bounding box center [35, 155] width 65 height 16
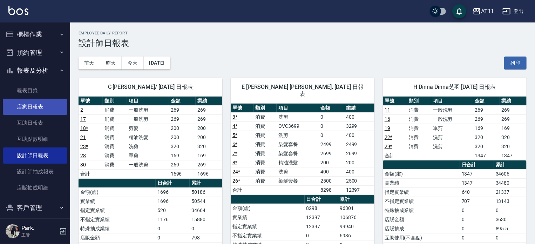
click at [32, 106] on link "店家日報表" at bounding box center [35, 107] width 65 height 16
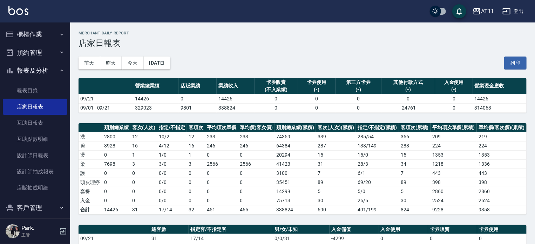
drag, startPoint x: 39, startPoint y: 31, endPoint x: 36, endPoint y: 38, distance: 7.0
click at [39, 31] on button "櫃檯作業" at bounding box center [35, 34] width 65 height 18
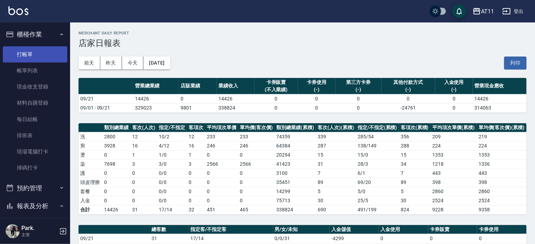
click at [29, 59] on link "打帳單" at bounding box center [35, 54] width 65 height 16
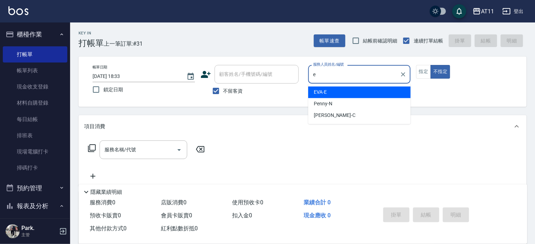
type input "EVA-E"
type button "false"
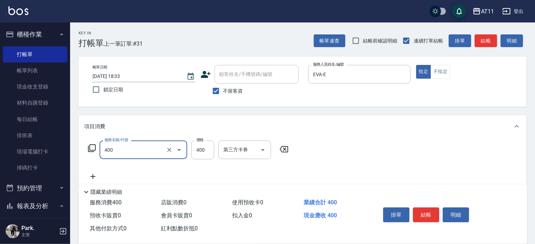
type input "洗剪(400)"
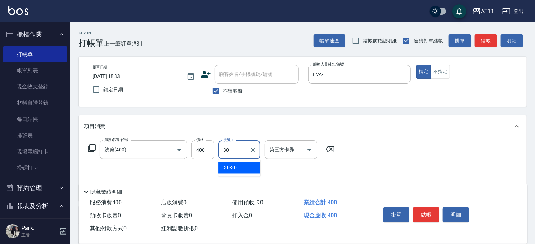
type input "30-30"
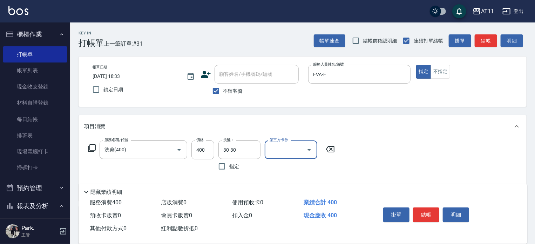
click at [425, 212] on button "結帳" at bounding box center [426, 214] width 26 height 15
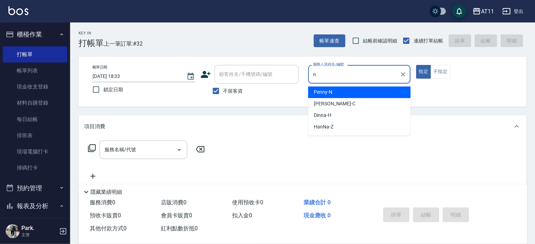
type input "Penny-N"
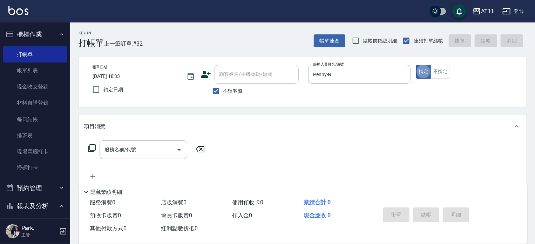
type button "true"
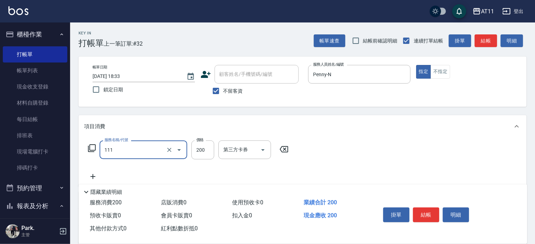
type input "精油洗髮(111)"
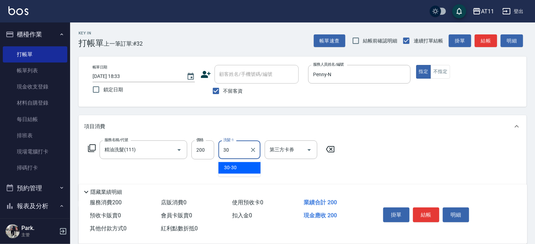
type input "30-30"
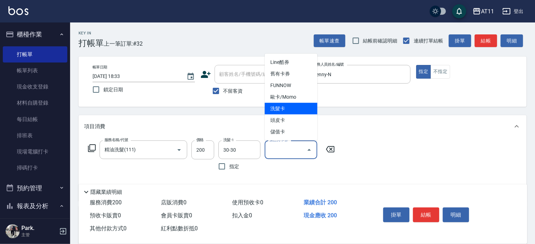
type input "洗髮卡"
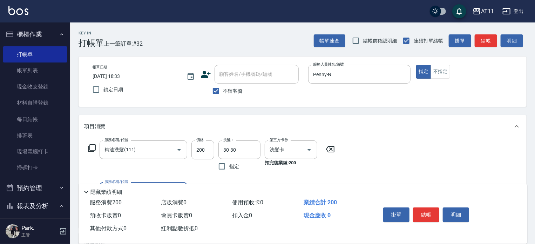
click at [425, 212] on button "結帳" at bounding box center [426, 214] width 26 height 15
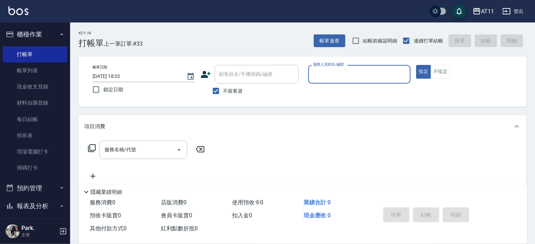
click at [25, 36] on button "櫃檯作業" at bounding box center [35, 34] width 65 height 18
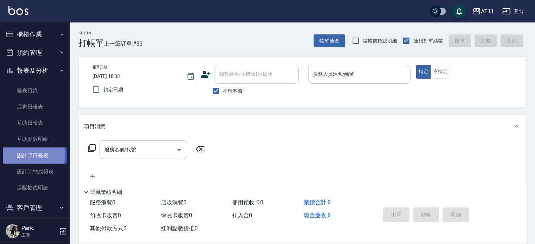
drag, startPoint x: 29, startPoint y: 154, endPoint x: 94, endPoint y: 154, distance: 64.5
click at [30, 154] on link "設計師日報表" at bounding box center [35, 155] width 65 height 16
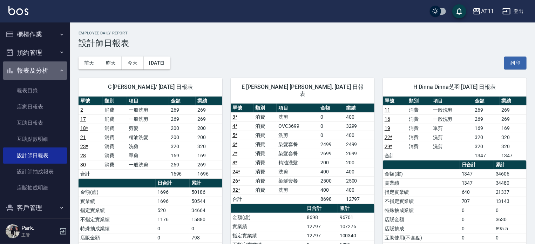
click at [40, 73] on button "報表及分析" at bounding box center [35, 70] width 65 height 18
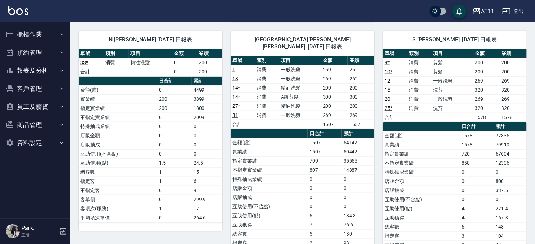
scroll to position [351, 0]
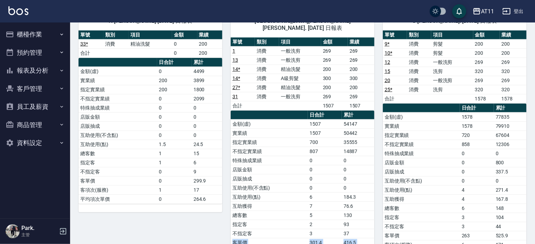
click at [361, 241] on tbody "金額(虛) 1507 54147 實業績 1507 50442 指定實業績 700 35555 不指定實業績 807 14887 特殊抽成業績 0 0 店販金…" at bounding box center [303, 192] width 144 height 146
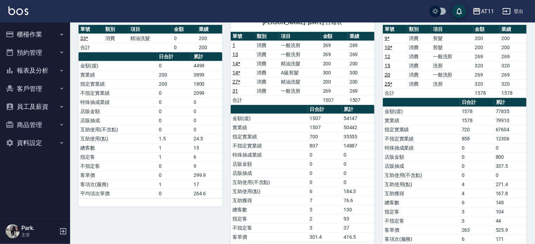
click at [385, 216] on td "不指定客" at bounding box center [421, 220] width 77 height 9
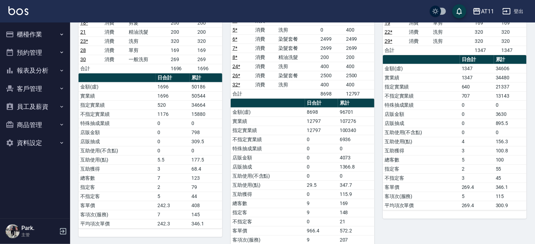
scroll to position [0, 0]
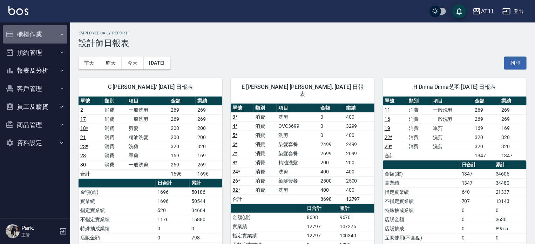
click at [34, 31] on button "櫃檯作業" at bounding box center [35, 34] width 65 height 18
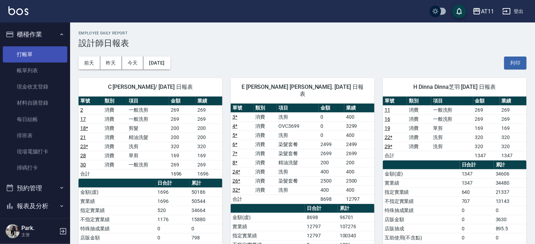
click at [39, 59] on link "打帳單" at bounding box center [35, 54] width 65 height 16
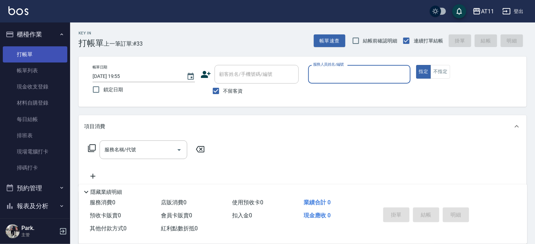
type input "ㄍ"
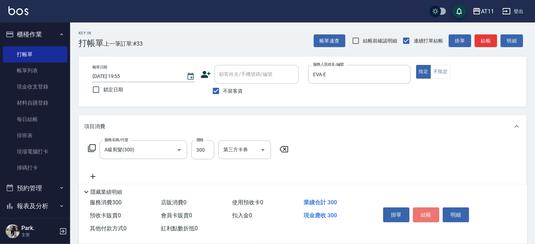
click at [423, 211] on button "結帳" at bounding box center [426, 214] width 26 height 15
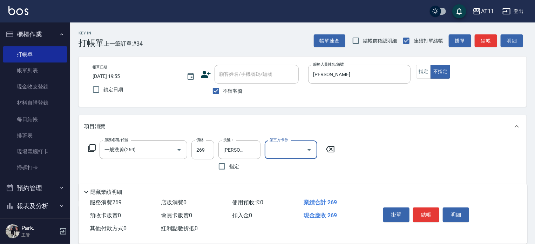
click at [424, 212] on button "結帳" at bounding box center [426, 214] width 26 height 15
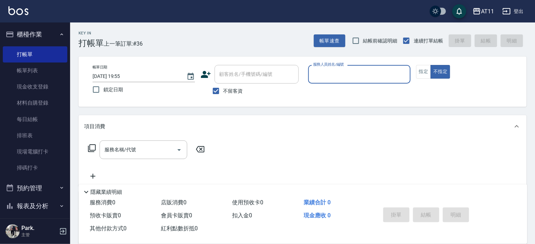
click at [42, 210] on button "報表及分析" at bounding box center [35, 206] width 65 height 18
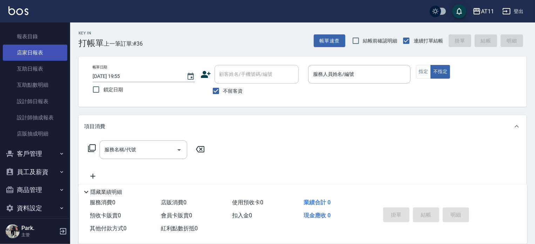
scroll to position [196, 0]
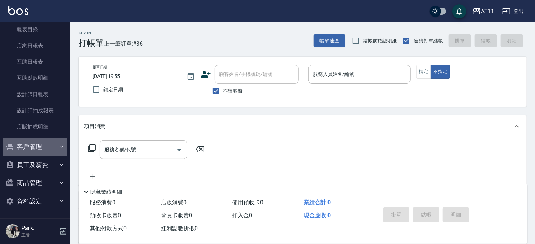
click at [36, 149] on button "客戶管理" at bounding box center [35, 147] width 65 height 18
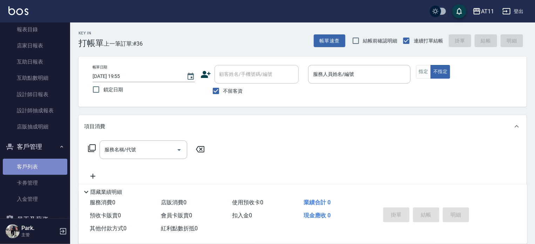
click at [41, 166] on link "客戶列表" at bounding box center [35, 167] width 65 height 16
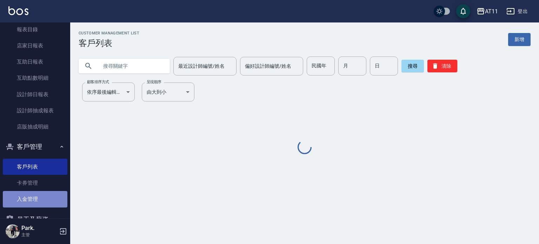
click at [45, 195] on link "入金管理" at bounding box center [35, 199] width 65 height 16
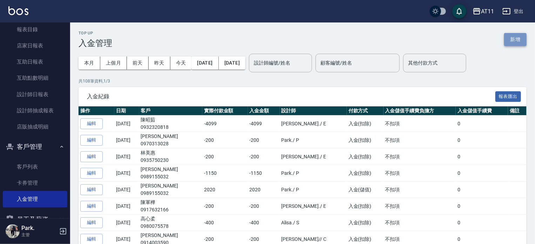
click at [512, 41] on button "新增" at bounding box center [515, 39] width 22 height 13
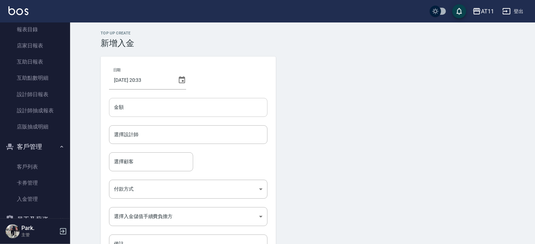
click at [147, 104] on input "金額" at bounding box center [188, 107] width 159 height 19
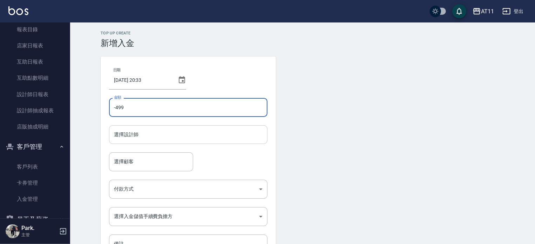
click at [178, 132] on input "選擇設計師" at bounding box center [188, 134] width 152 height 12
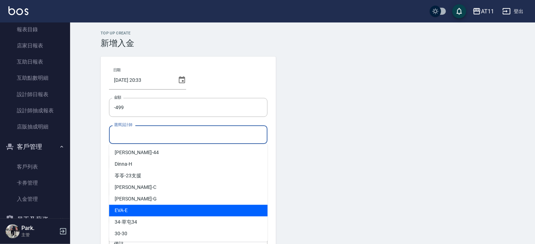
click at [156, 209] on div "[PERSON_NAME]" at bounding box center [188, 211] width 159 height 12
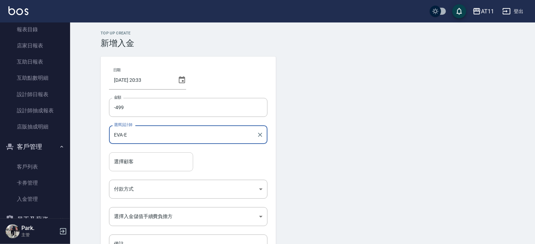
click at [141, 163] on input "選擇顧客" at bounding box center [151, 161] width 78 height 12
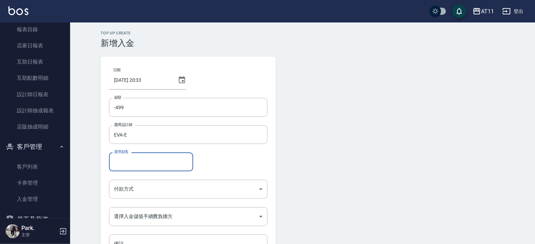
click at [136, 165] on input "選擇顧客" at bounding box center [151, 161] width 78 height 12
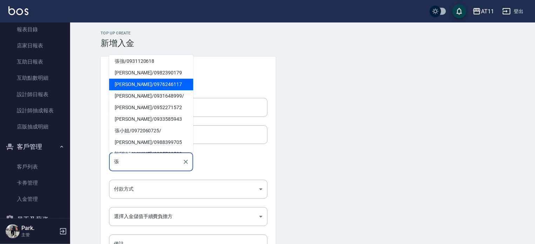
scroll to position [70, 0]
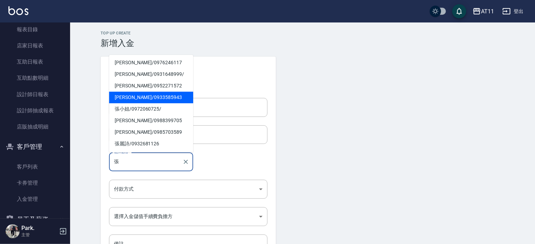
click at [154, 98] on span "張鐀勻 / 0933585943" at bounding box center [151, 98] width 84 height 12
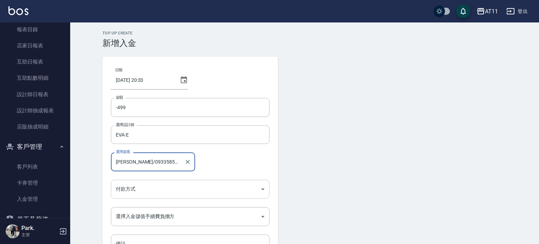
click at [156, 194] on body "AT11 登出 櫃檯作業 打帳單 帳單列表 現金收支登錄 材料自購登錄 每日結帳 排班表 現場電腦打卡 掃碼打卡 預約管理 預約管理 單日預約紀錄 單週預約紀…" at bounding box center [269, 145] width 539 height 291
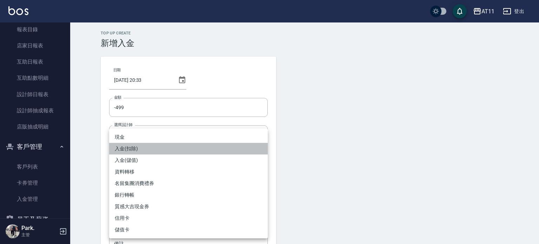
click at [143, 146] on li "入金(扣除)" at bounding box center [188, 149] width 159 height 12
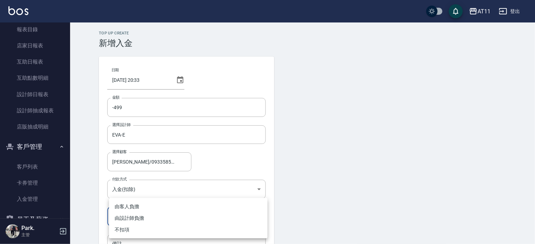
click at [142, 215] on body "AT11 登出 櫃檯作業 打帳單 帳單列表 現金收支登錄 材料自購登錄 每日結帳 排班表 現場電腦打卡 掃碼打卡 預約管理 預約管理 單日預約紀錄 單週預約紀…" at bounding box center [267, 145] width 535 height 291
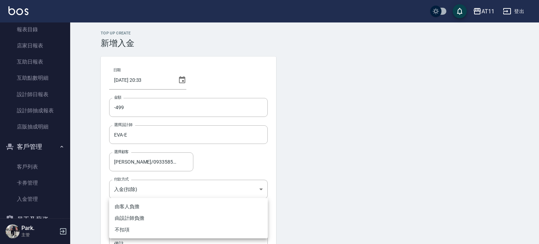
click at [134, 229] on li "不扣項" at bounding box center [188, 230] width 159 height 12
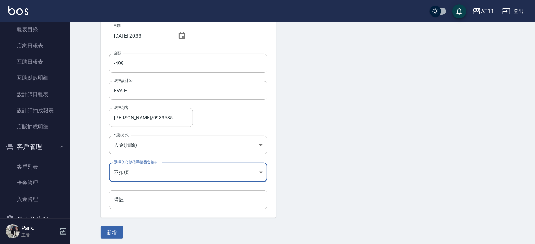
scroll to position [47, 0]
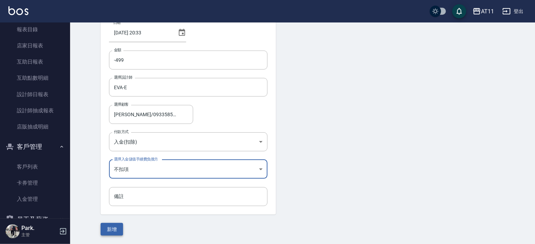
click at [115, 229] on button "新增" at bounding box center [112, 229] width 22 height 13
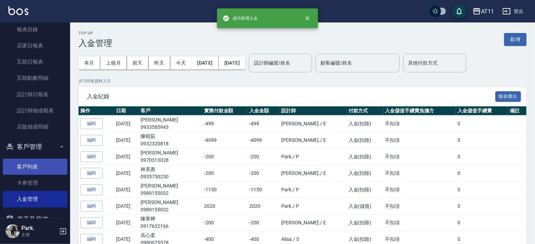
click at [28, 168] on link "客戶列表" at bounding box center [35, 167] width 65 height 16
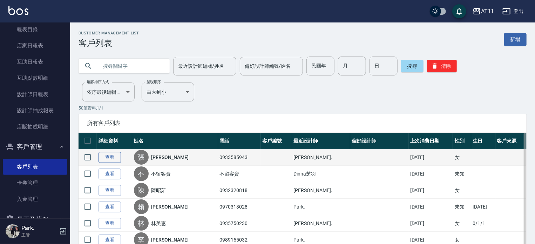
click at [106, 155] on link "查看" at bounding box center [110, 157] width 22 height 11
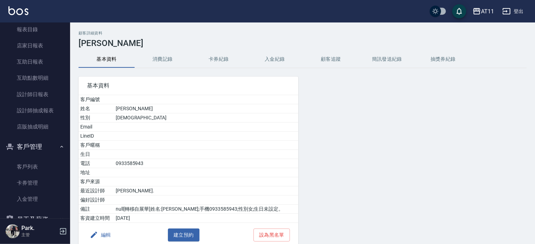
click at [274, 59] on button "入金紀錄" at bounding box center [275, 59] width 56 height 17
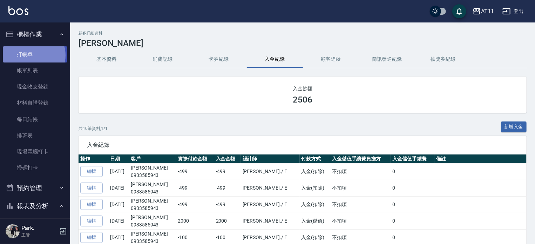
click at [32, 54] on link "打帳單" at bounding box center [35, 54] width 65 height 16
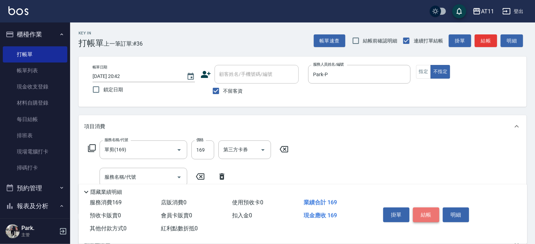
click at [431, 213] on button "結帳" at bounding box center [426, 214] width 26 height 15
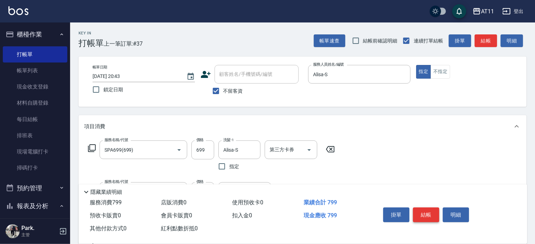
click at [431, 213] on button "結帳" at bounding box center [426, 214] width 26 height 15
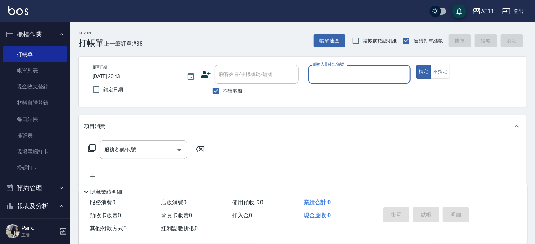
click at [40, 36] on button "櫃檯作業" at bounding box center [35, 34] width 65 height 18
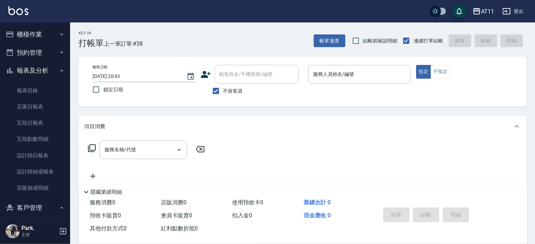
click at [42, 66] on button "報表及分析" at bounding box center [35, 70] width 65 height 18
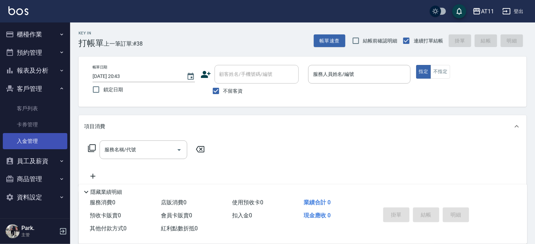
click at [40, 145] on link "入金管理" at bounding box center [35, 141] width 65 height 16
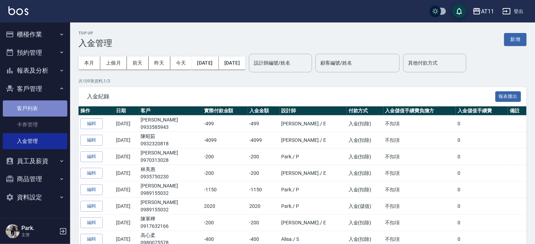
click at [26, 106] on link "客戶列表" at bounding box center [35, 108] width 65 height 16
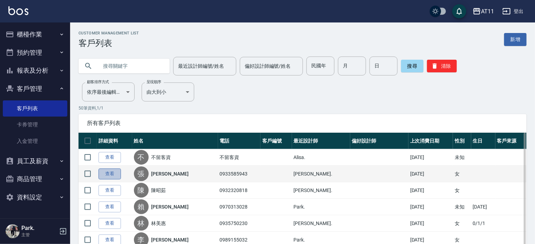
click at [112, 174] on link "查看" at bounding box center [110, 173] width 22 height 11
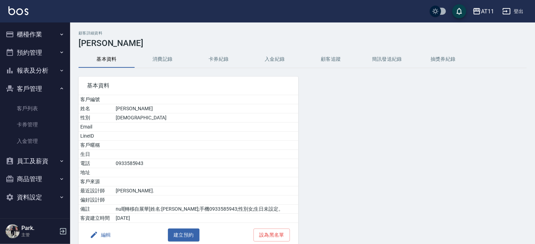
click at [276, 54] on button "入金紀錄" at bounding box center [275, 59] width 56 height 17
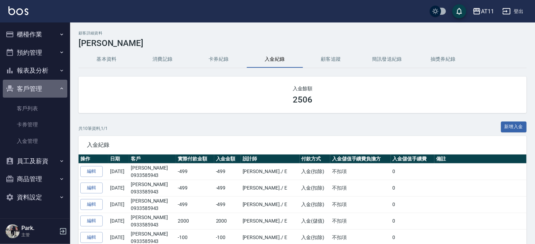
click at [38, 92] on button "客戶管理" at bounding box center [35, 89] width 65 height 18
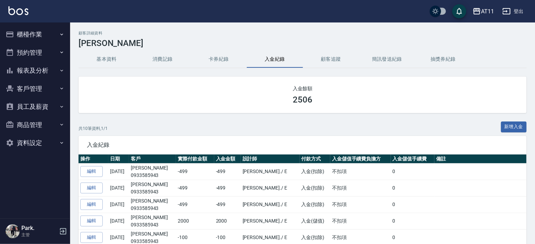
click at [29, 34] on button "櫃檯作業" at bounding box center [35, 34] width 65 height 18
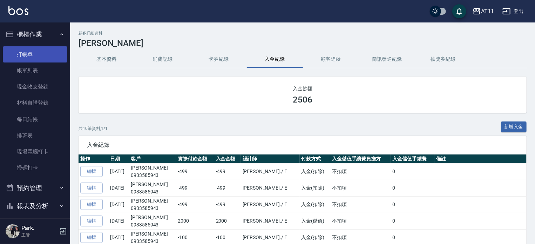
click at [32, 53] on link "打帳單" at bounding box center [35, 54] width 65 height 16
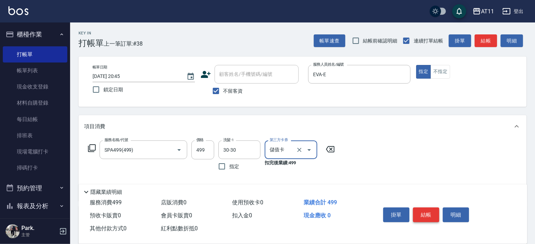
click at [426, 213] on button "結帳" at bounding box center [426, 214] width 26 height 15
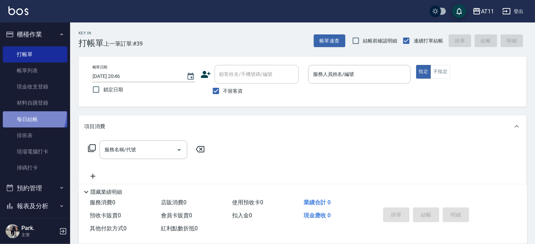
click at [22, 113] on link "每日結帳" at bounding box center [35, 119] width 65 height 16
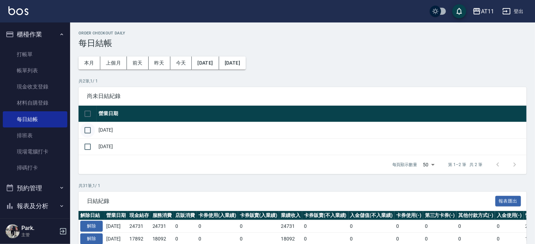
click at [86, 130] on input "checkbox" at bounding box center [87, 130] width 15 height 15
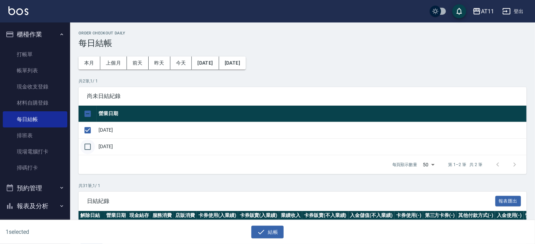
drag, startPoint x: 89, startPoint y: 149, endPoint x: 183, endPoint y: 201, distance: 107.0
click at [89, 149] on input "checkbox" at bounding box center [87, 146] width 15 height 15
click at [260, 230] on icon "button" at bounding box center [261, 232] width 8 height 8
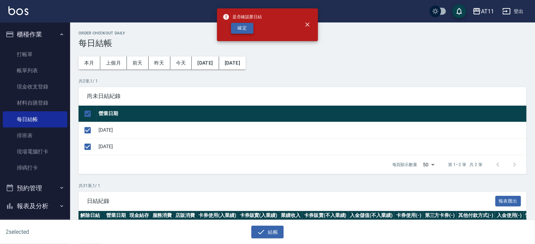
click at [239, 25] on button "確定" at bounding box center [242, 28] width 22 height 11
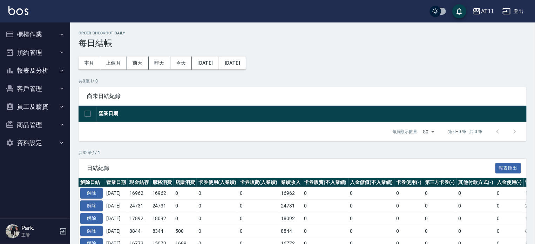
click at [35, 72] on button "報表及分析" at bounding box center [35, 70] width 65 height 18
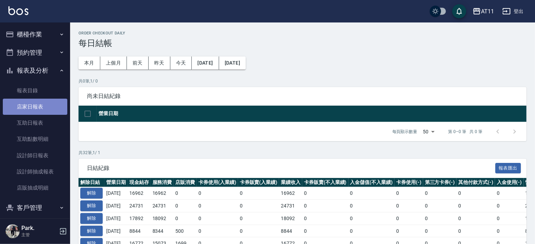
click at [39, 107] on link "店家日報表" at bounding box center [35, 107] width 65 height 16
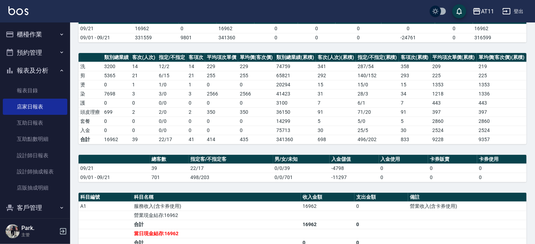
scroll to position [105, 0]
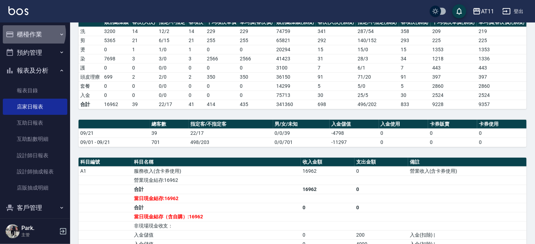
click at [32, 33] on button "櫃檯作業" at bounding box center [35, 34] width 65 height 18
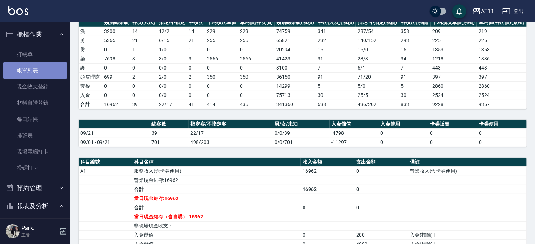
click at [35, 67] on link "帳單列表" at bounding box center [35, 70] width 65 height 16
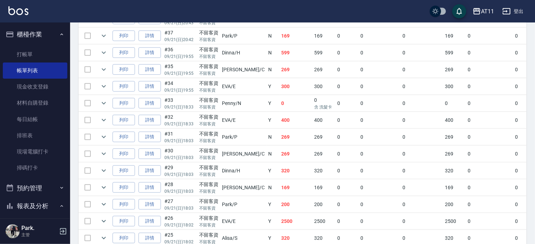
scroll to position [182, 0]
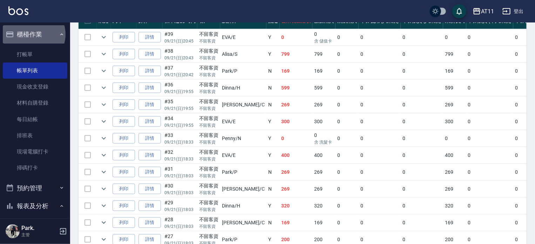
click at [32, 34] on button "櫃檯作業" at bounding box center [35, 34] width 65 height 18
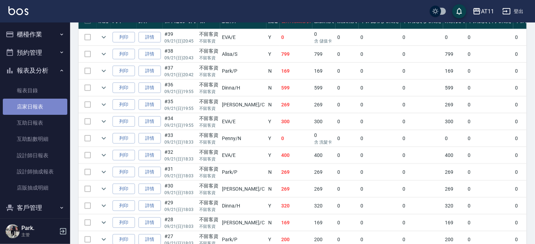
click at [35, 109] on link "店家日報表" at bounding box center [35, 107] width 65 height 16
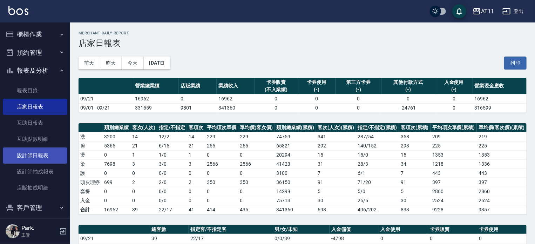
click at [25, 150] on link "設計師日報表" at bounding box center [35, 155] width 65 height 16
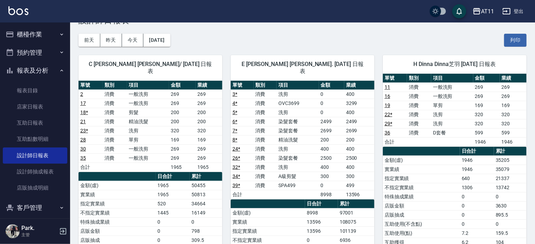
scroll to position [35, 0]
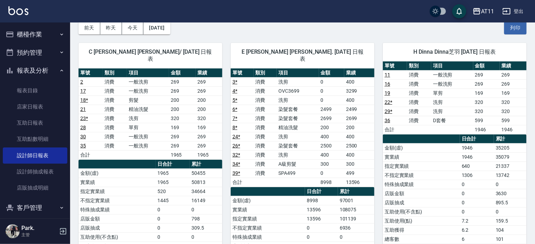
click at [30, 32] on button "櫃檯作業" at bounding box center [35, 34] width 65 height 18
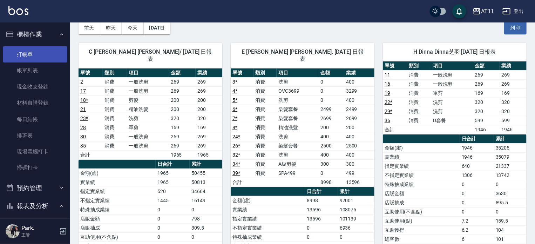
click at [31, 52] on link "打帳單" at bounding box center [35, 54] width 65 height 16
